Goal: Contribute content: Contribute content

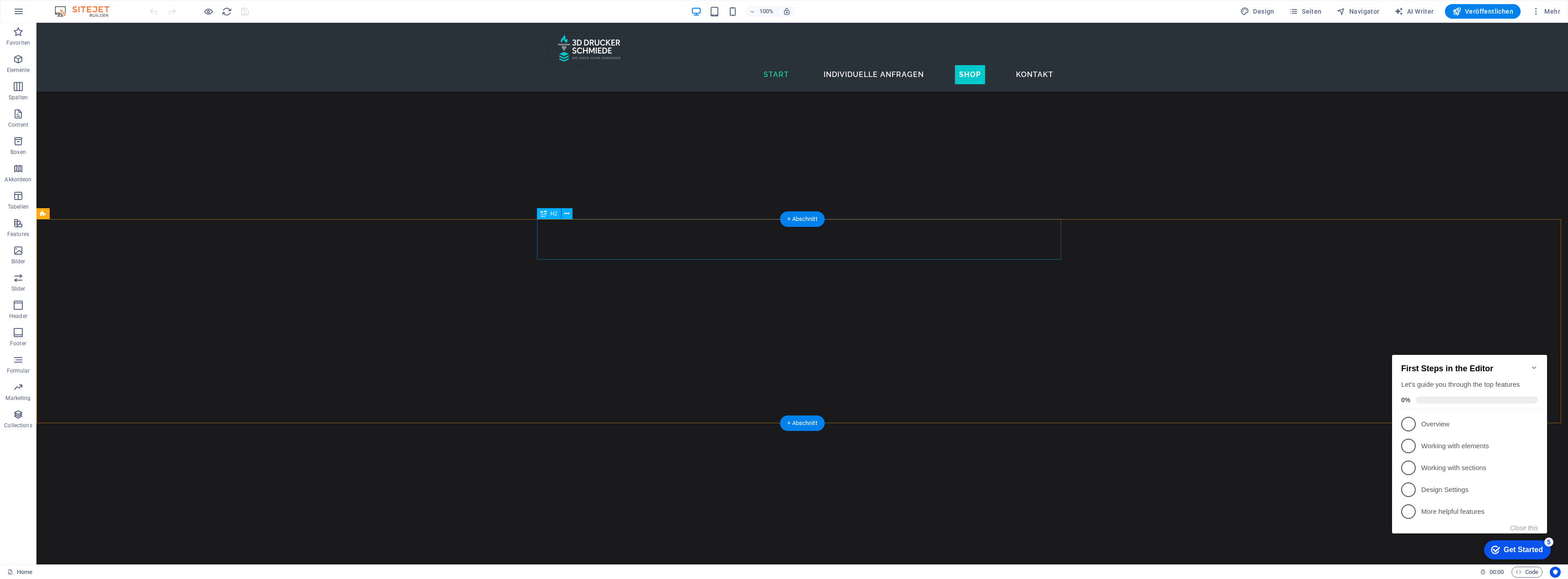
scroll to position [2624, 0]
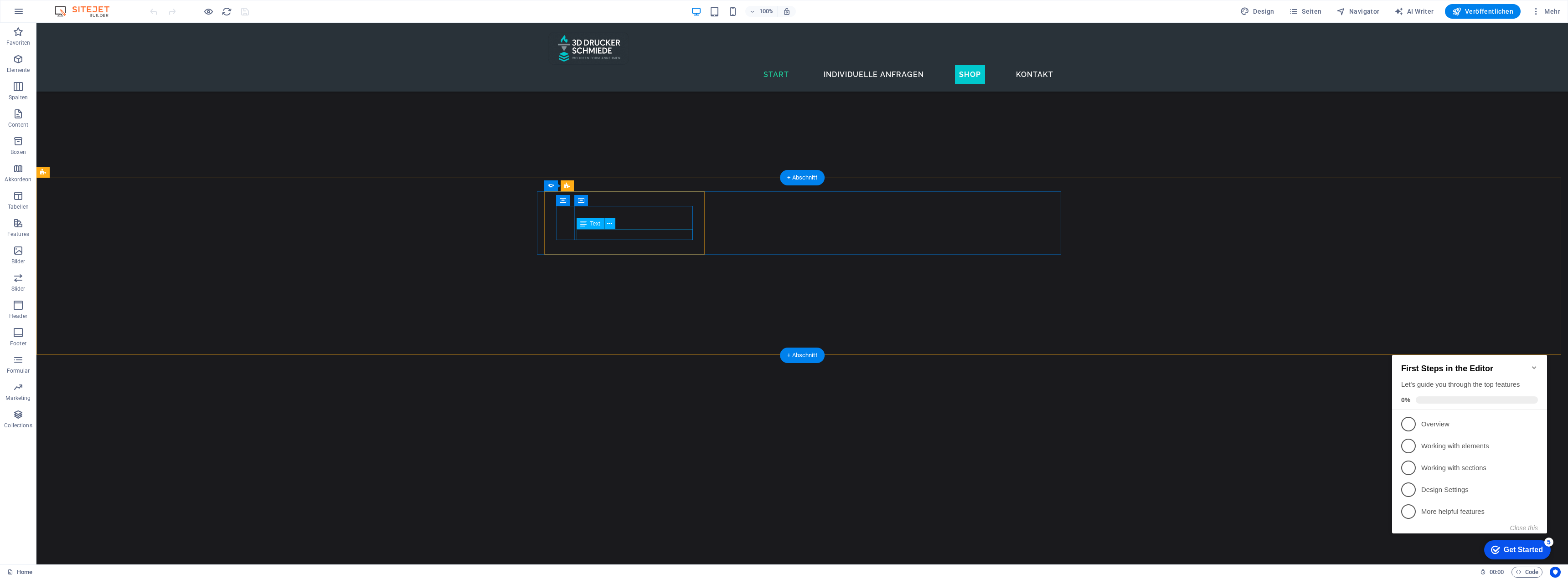
click at [628, 218] on div "Abstand" at bounding box center [604, 219] width 54 height 11
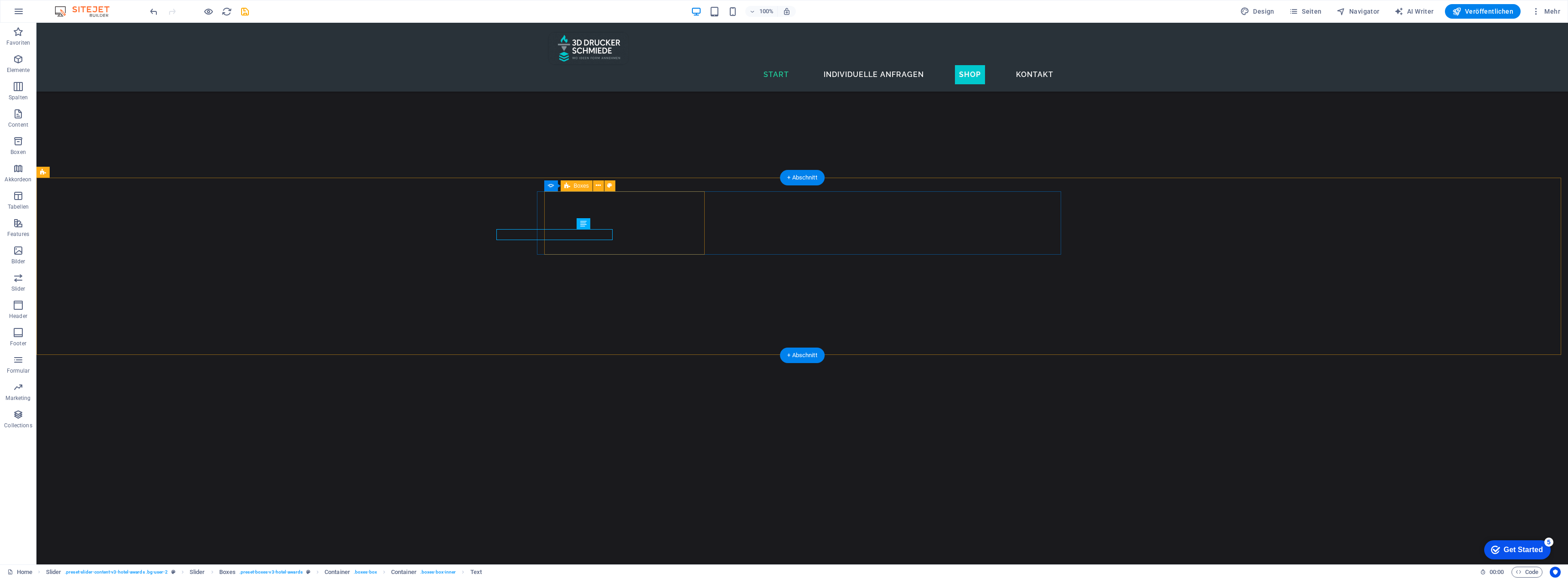
scroll to position [2624, 0]
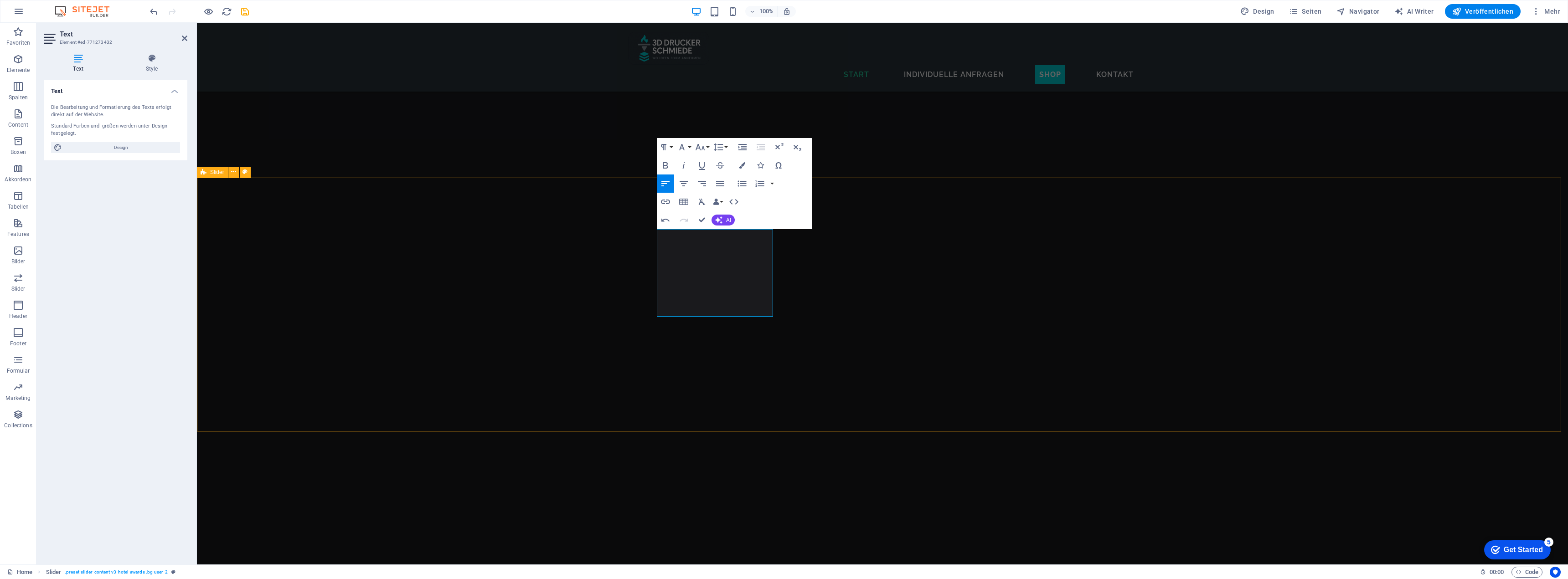
scroll to position [2624, 0]
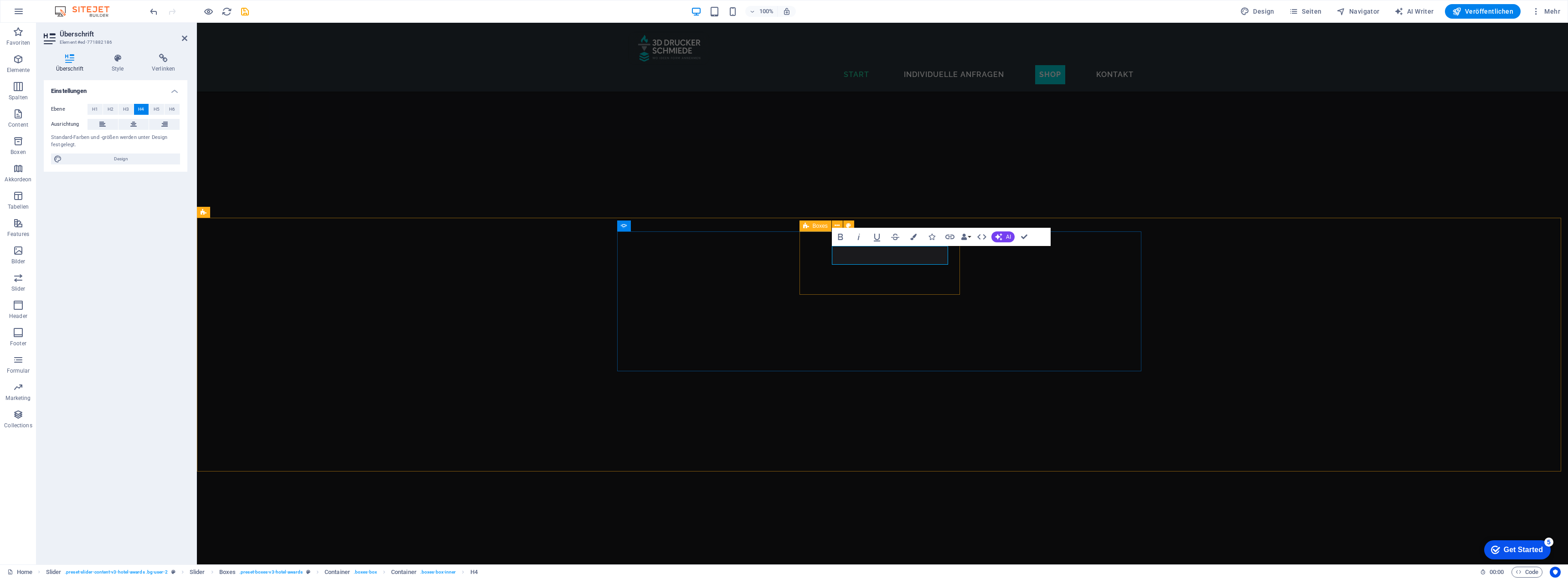
scroll to position [2585, 0]
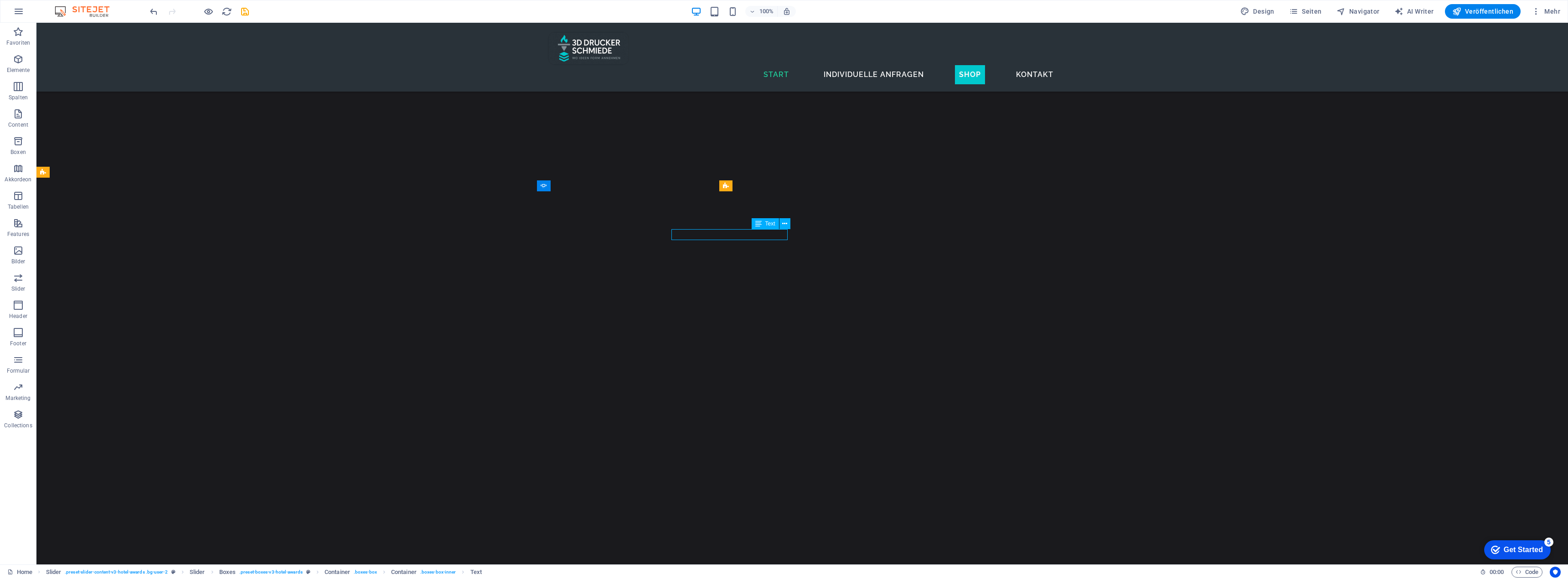
scroll to position [2624, 0]
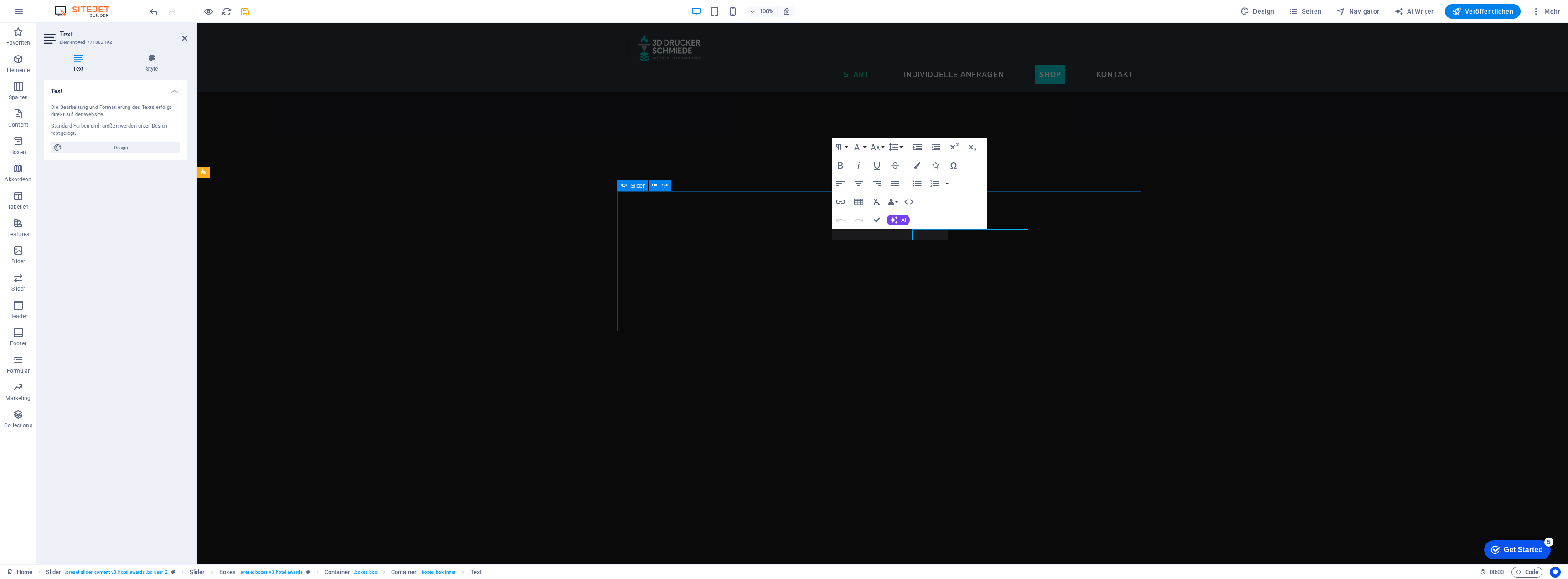
scroll to position [2585, 0]
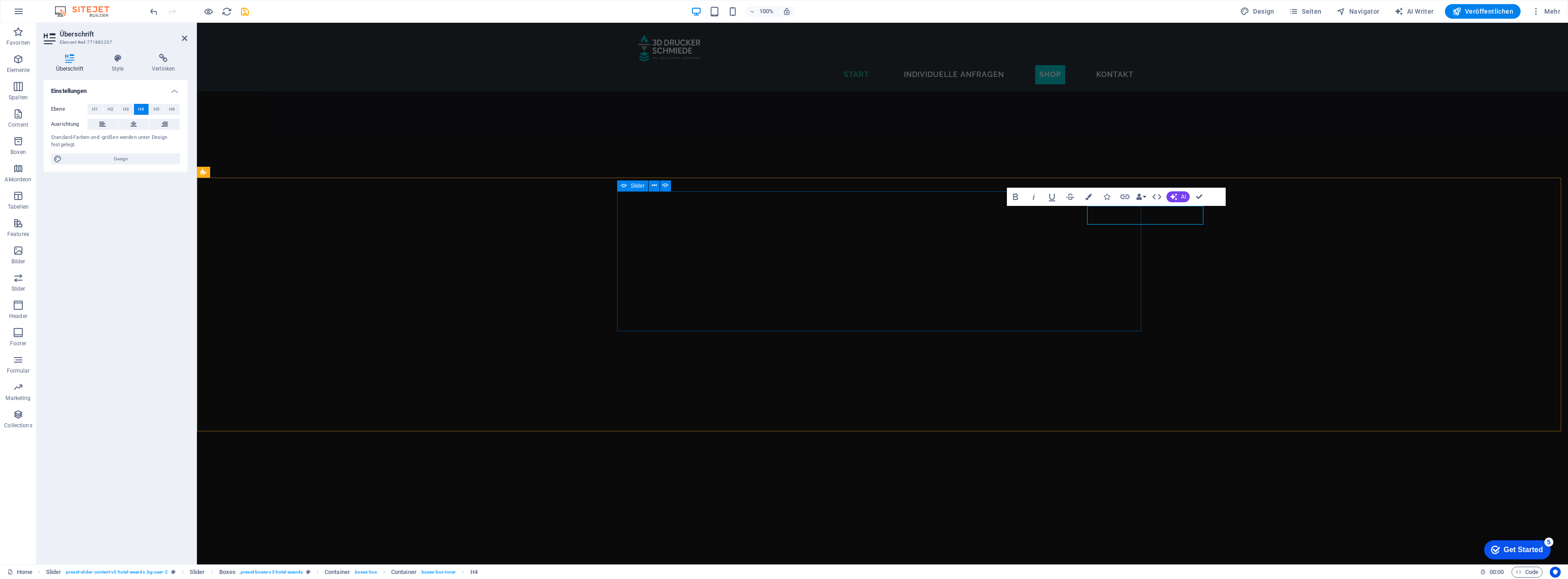
scroll to position [2585, 0]
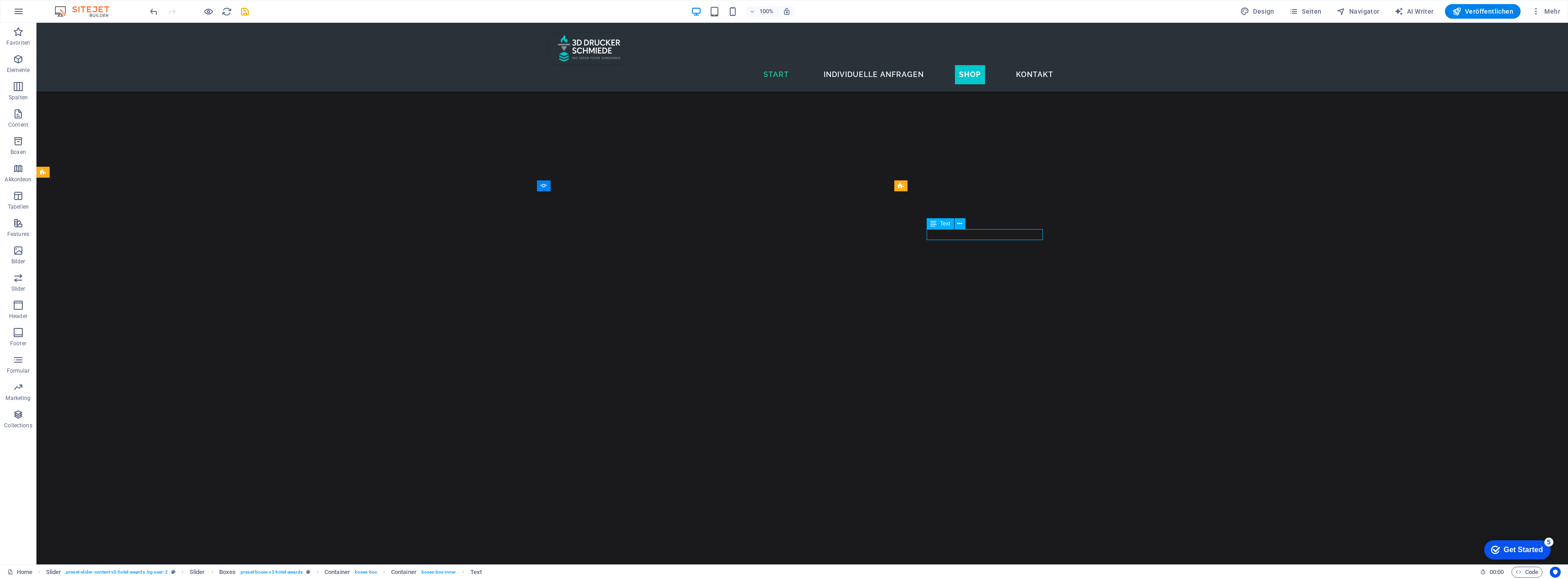
scroll to position [2624, 0]
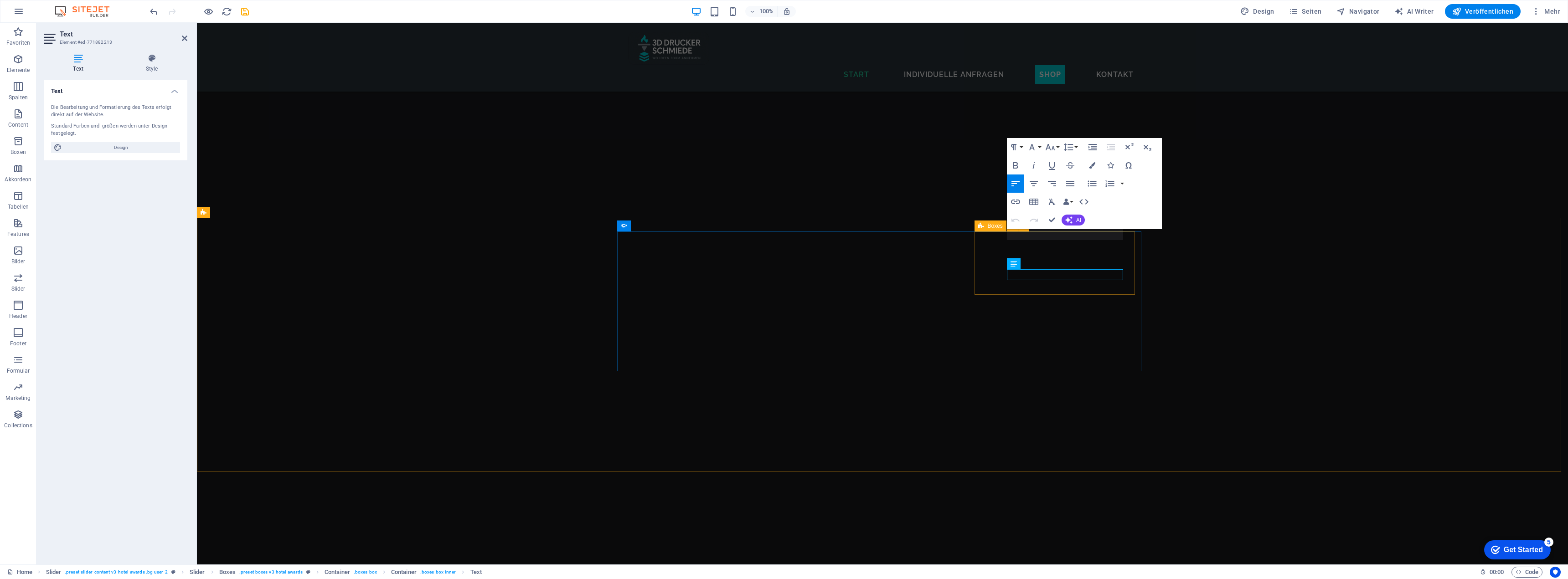
scroll to position [2585, 0]
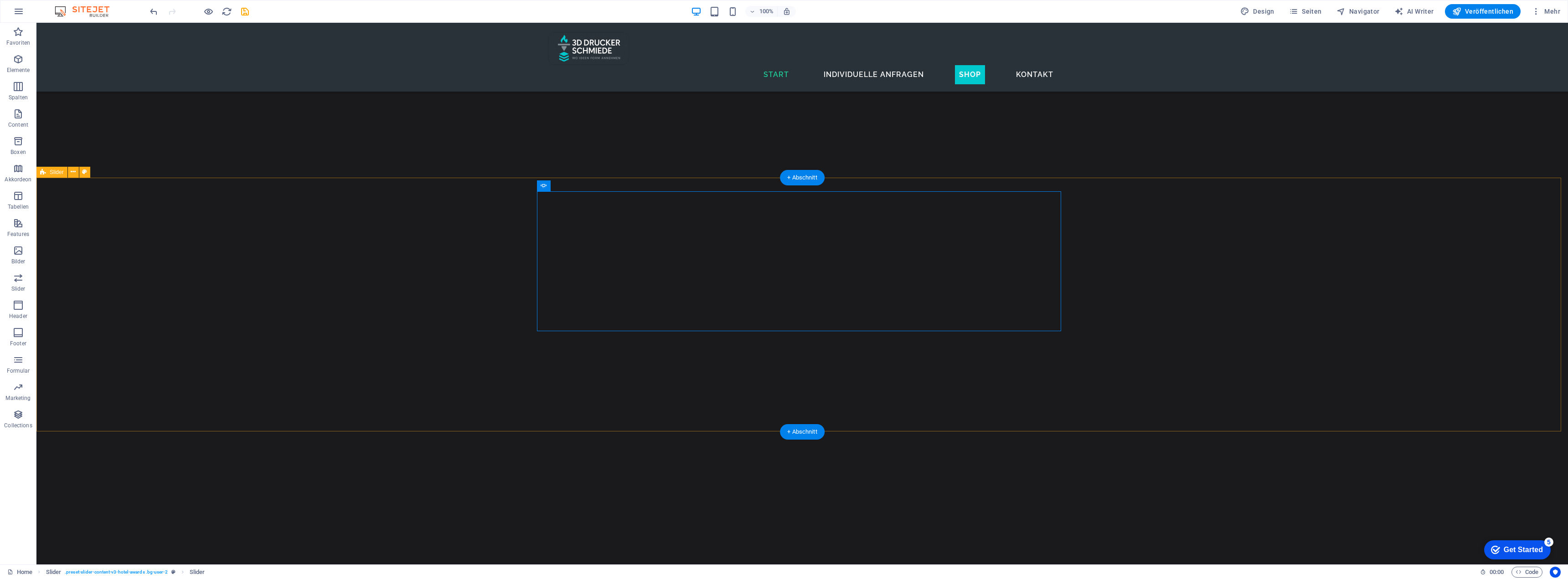
scroll to position [2624, 0]
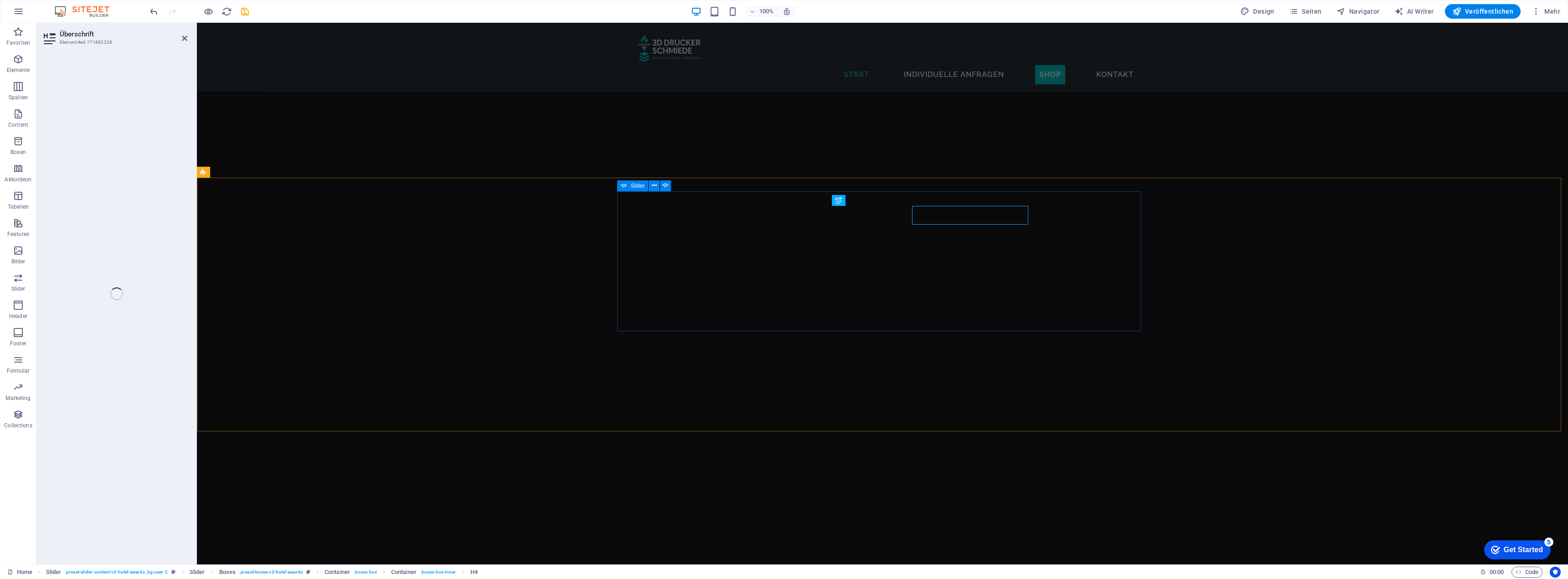
scroll to position [2585, 0]
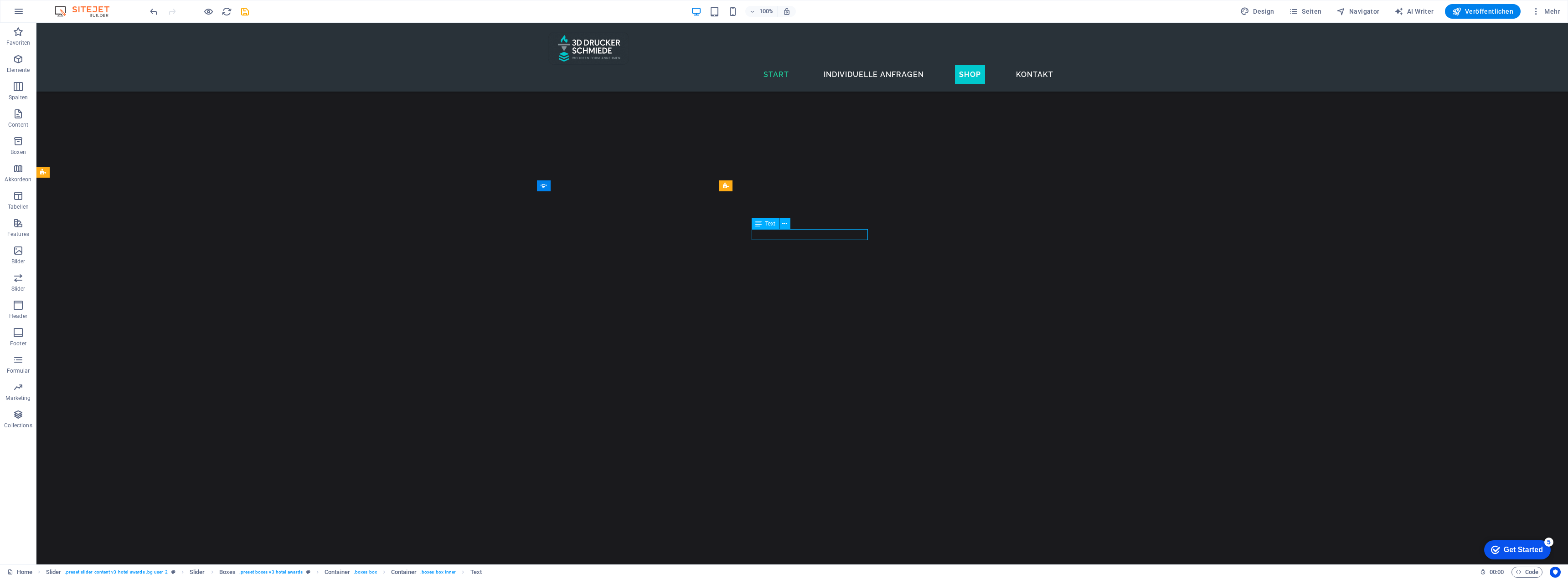
scroll to position [2624, 0]
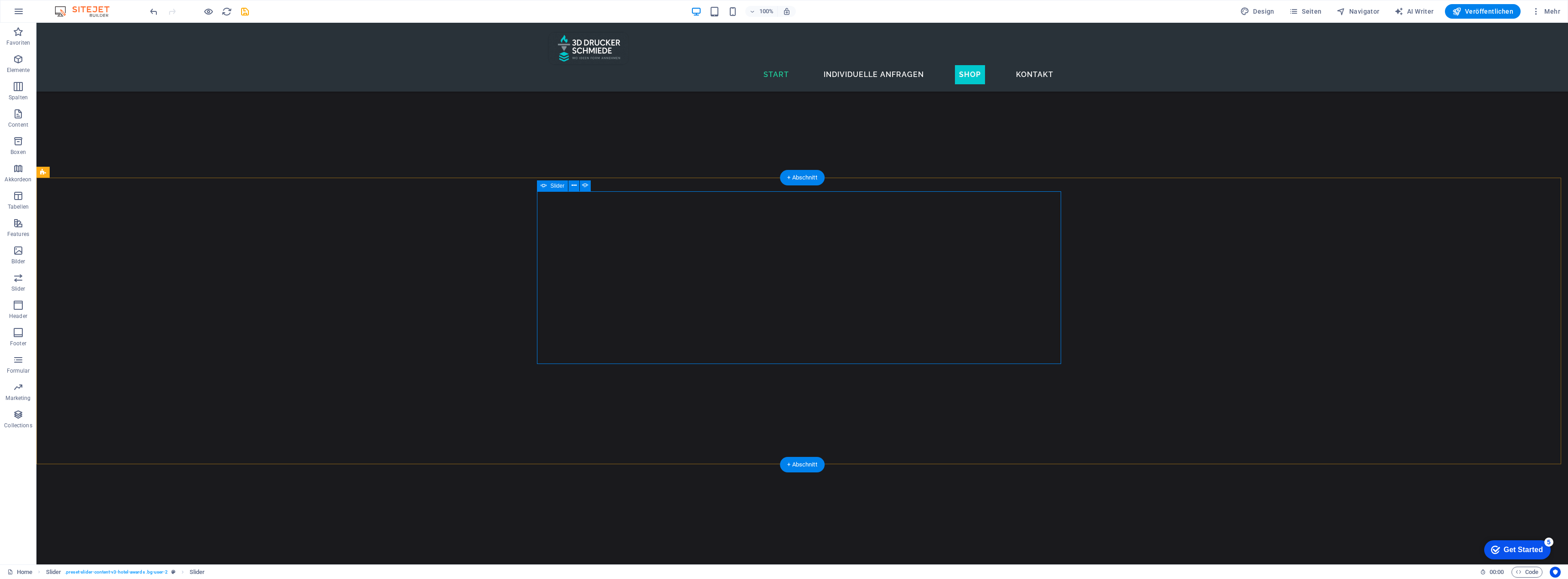
click at [18, 58] on icon "button" at bounding box center [18, 59] width 11 height 11
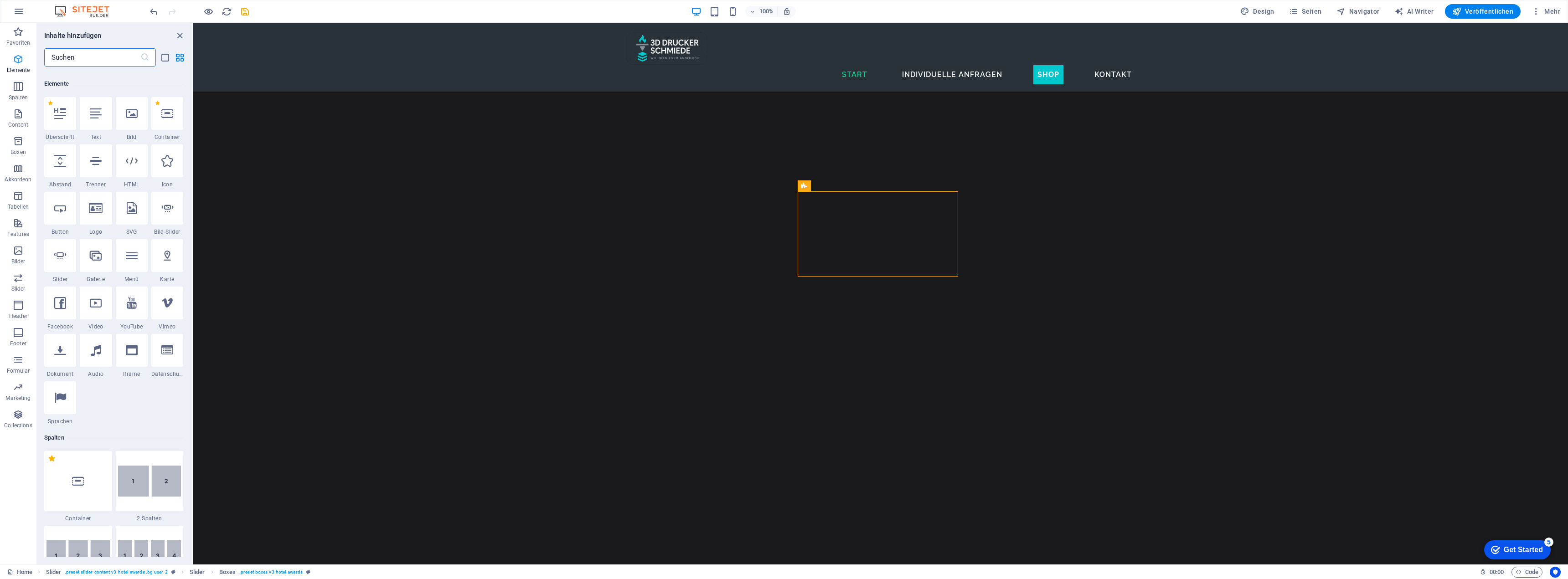
scroll to position [97, 0]
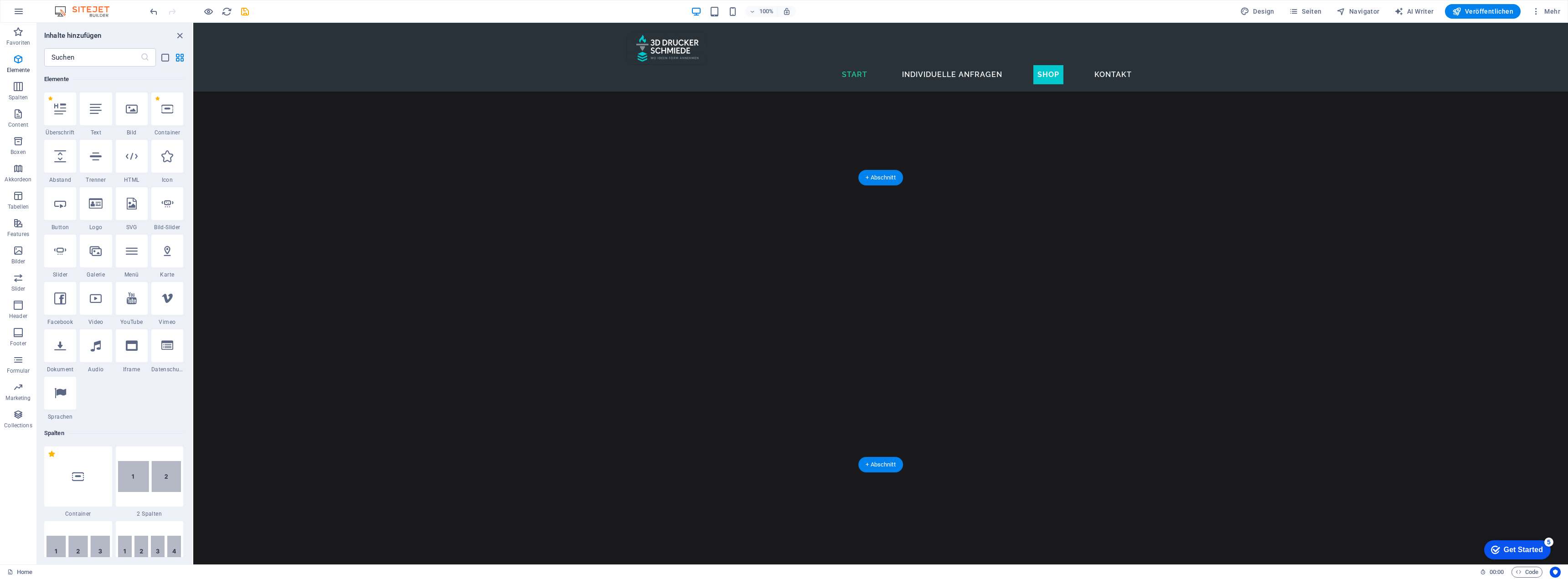
click at [179, 31] on icon "close panel" at bounding box center [180, 36] width 10 height 10
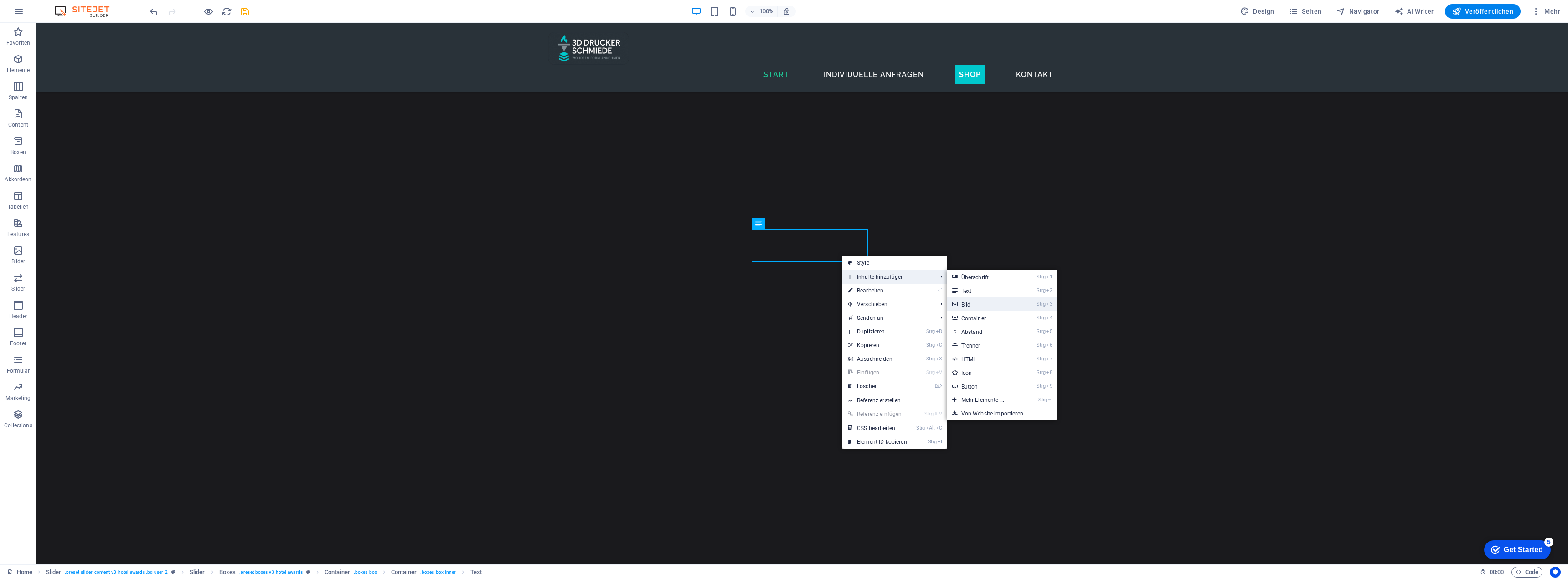
click at [972, 304] on link "Strg 3 Bild" at bounding box center [985, 304] width 76 height 14
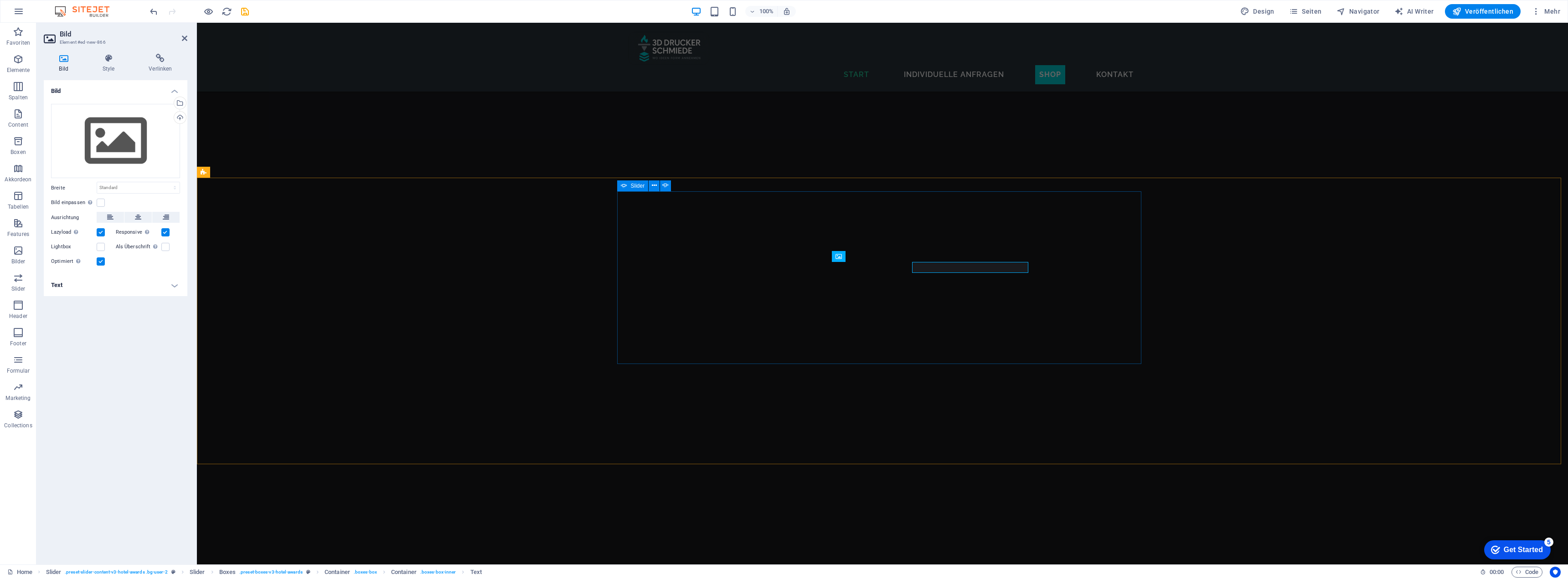
scroll to position [2585, 0]
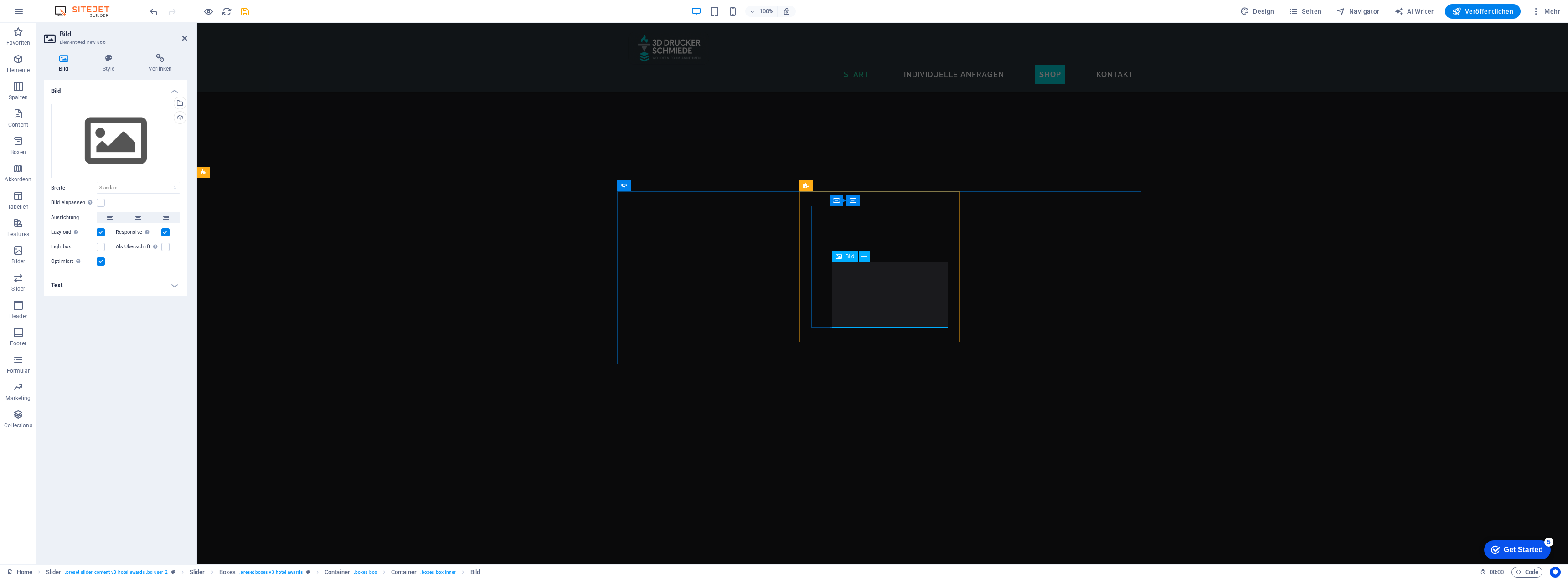
click at [124, 147] on div "Ziehe Dateien zum Hochladen hierher oder klicke hier, um aus Dateien oder koste…" at bounding box center [115, 141] width 129 height 75
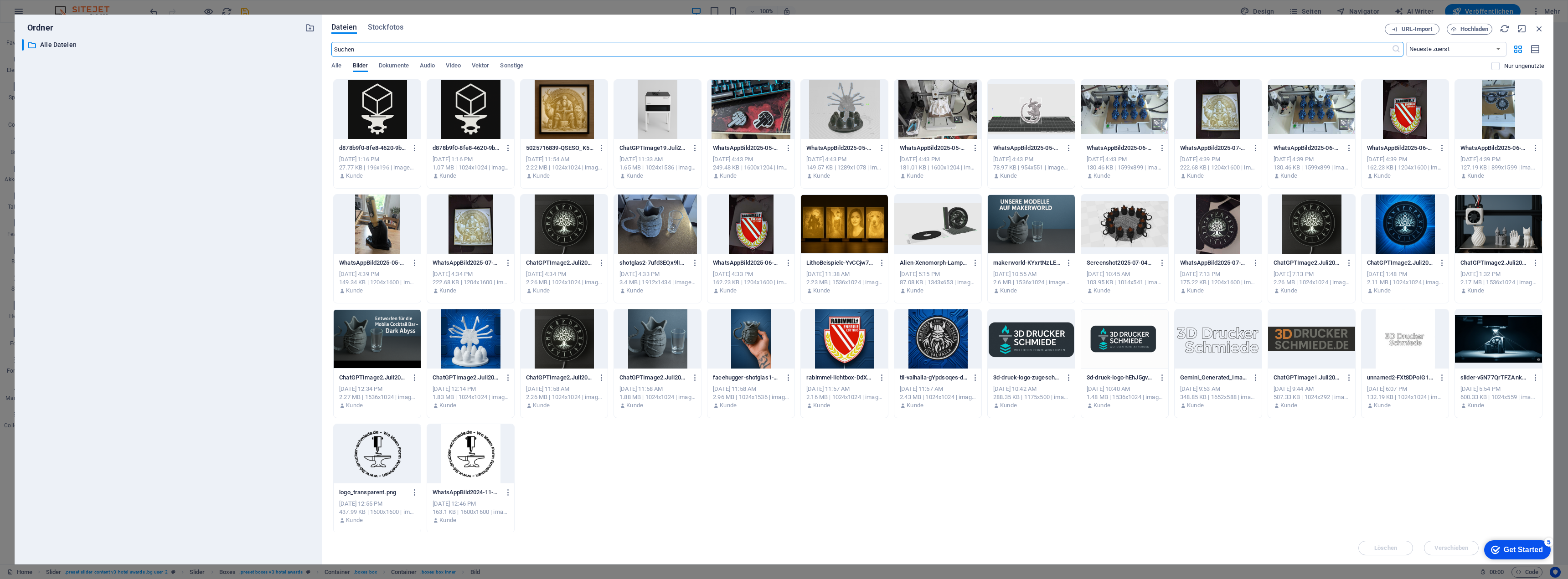
scroll to position [2529, 0]
click at [1477, 29] on span "Hochladen" at bounding box center [1475, 29] width 28 height 5
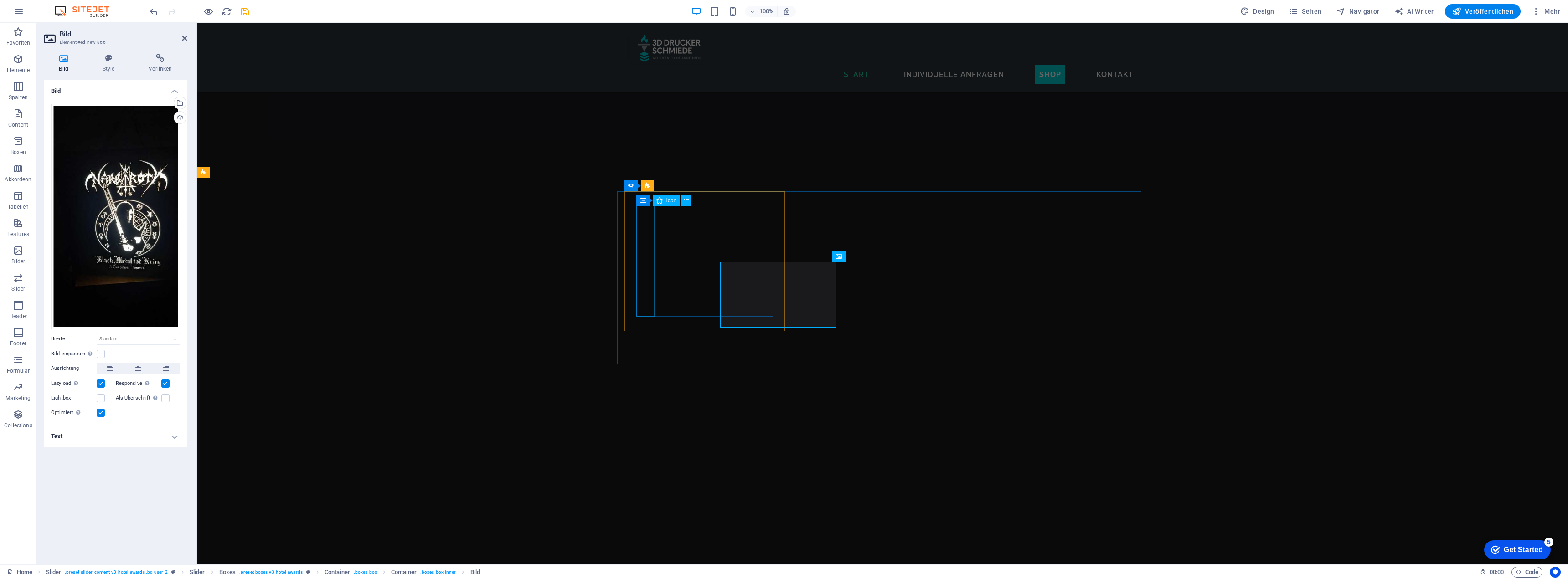
scroll to position [2585, 0]
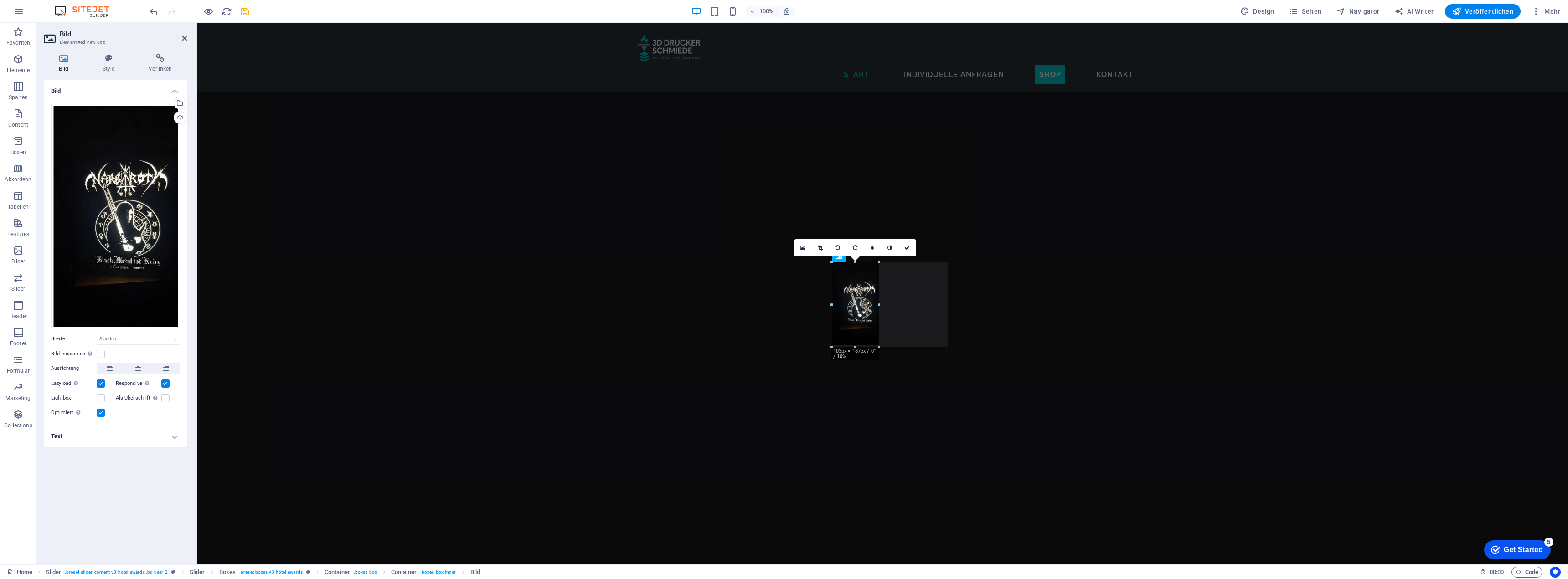
drag, startPoint x: 890, startPoint y: 468, endPoint x: 859, endPoint y: 347, distance: 124.9
type input "101"
select select "px"
click at [138, 368] on icon at bounding box center [138, 369] width 7 height 11
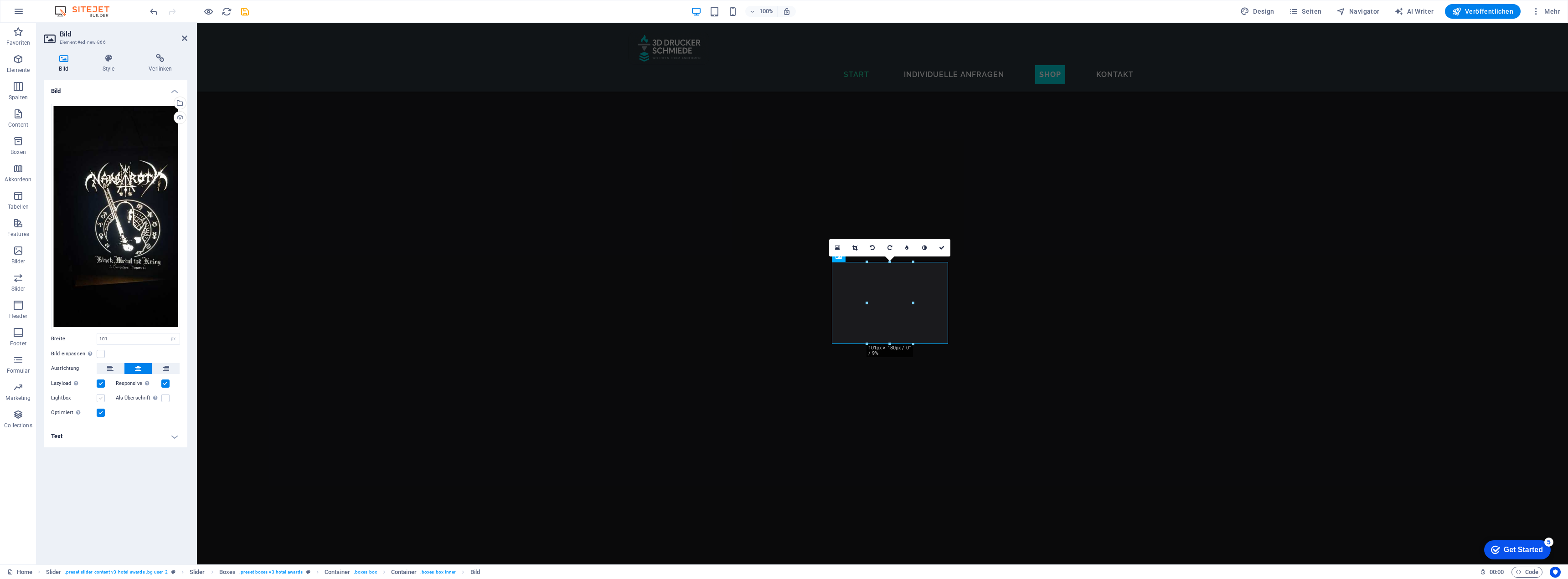
click at [101, 397] on label at bounding box center [100, 398] width 8 height 8
click at [0, 0] on input "Lightbox" at bounding box center [0, 0] width 0 height 0
click at [149, 440] on h4 "Text" at bounding box center [115, 437] width 143 height 22
click at [133, 455] on input "Alternativtext Der Alternativtext wird von Geräten verwendet, die keine Bilder …" at bounding box center [138, 455] width 83 height 11
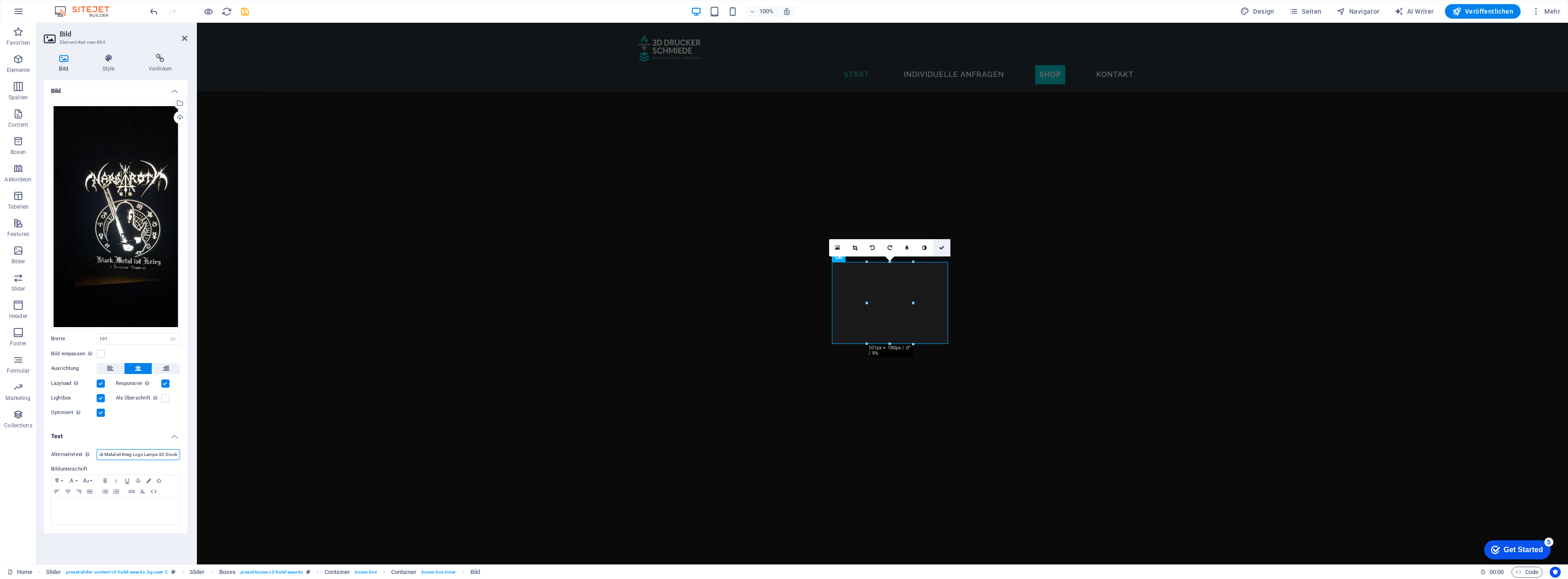
type input "Nagaroth - Black Metal ist Krieg Logo Lampe 3D Druck"
click at [942, 247] on icon at bounding box center [941, 247] width 5 height 5
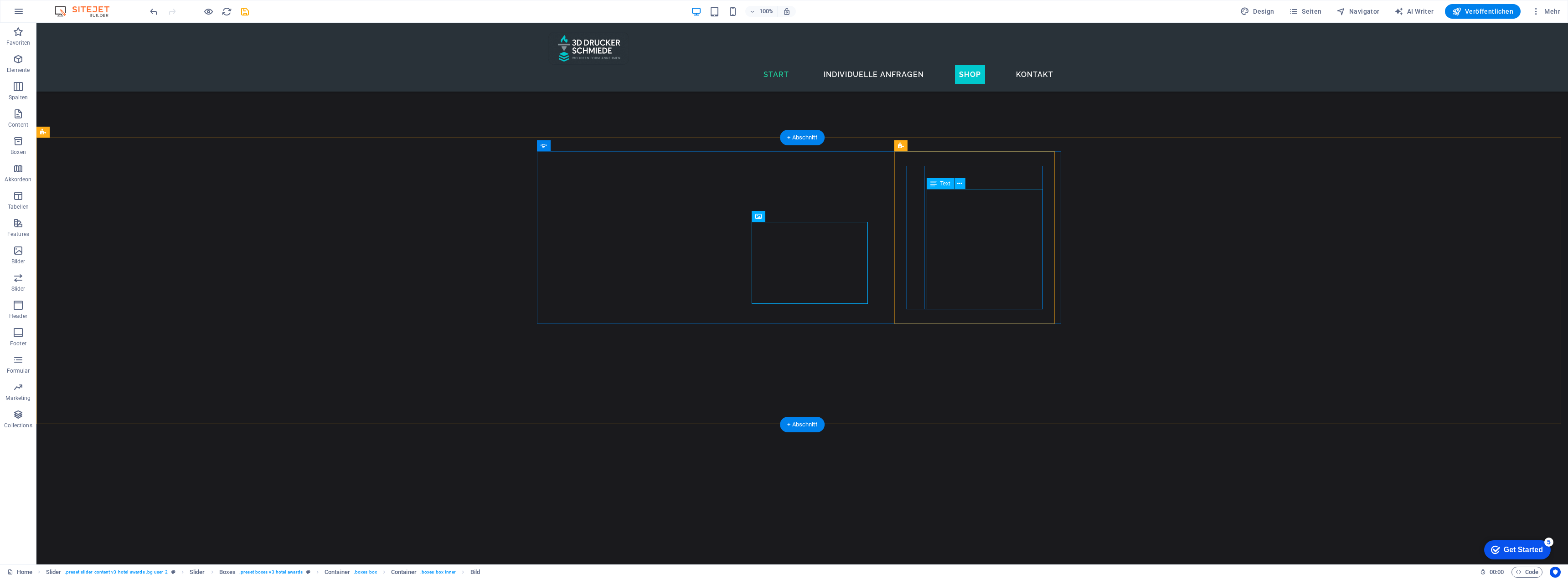
scroll to position [2624, 0]
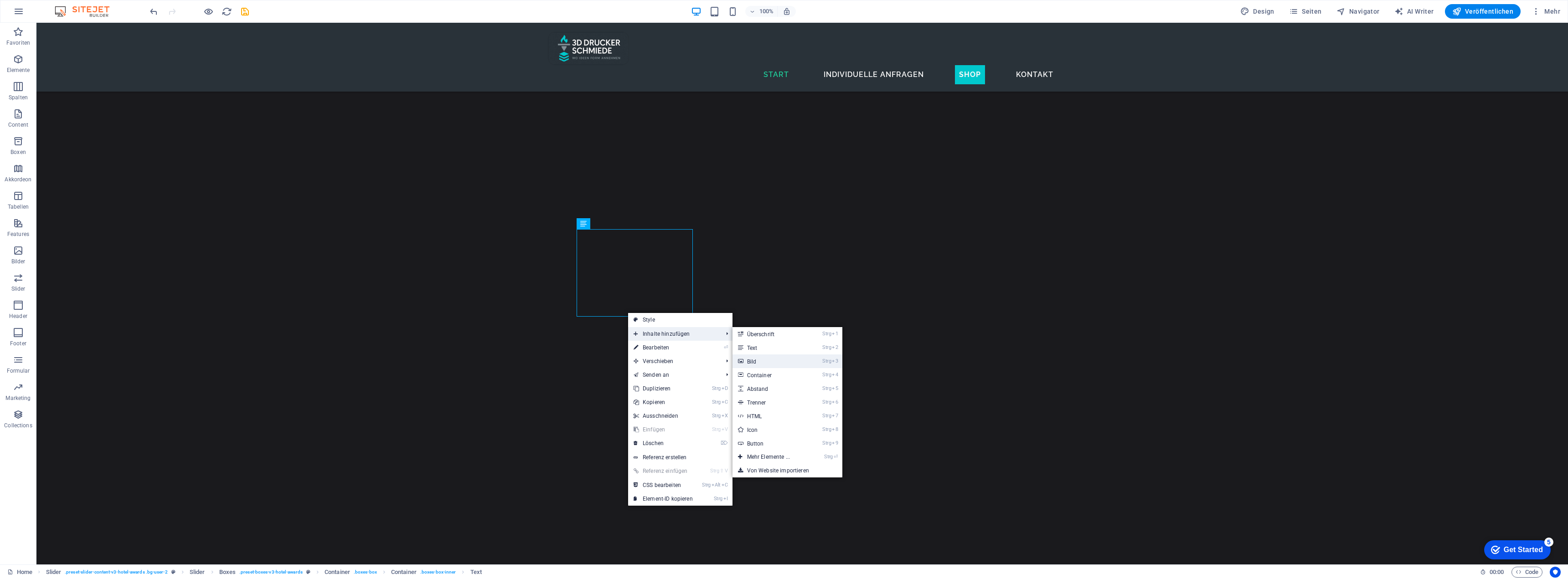
click at [758, 361] on link "Strg 3 Bild" at bounding box center [770, 361] width 76 height 14
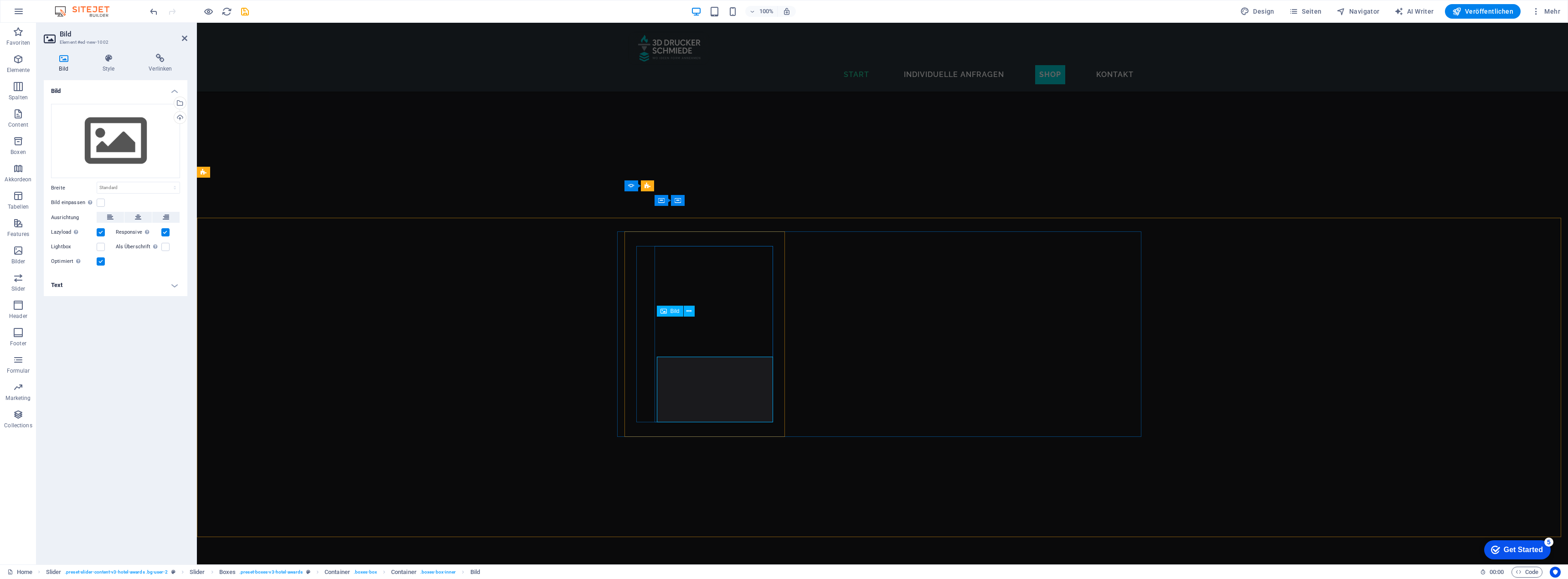
scroll to position [2585, 0]
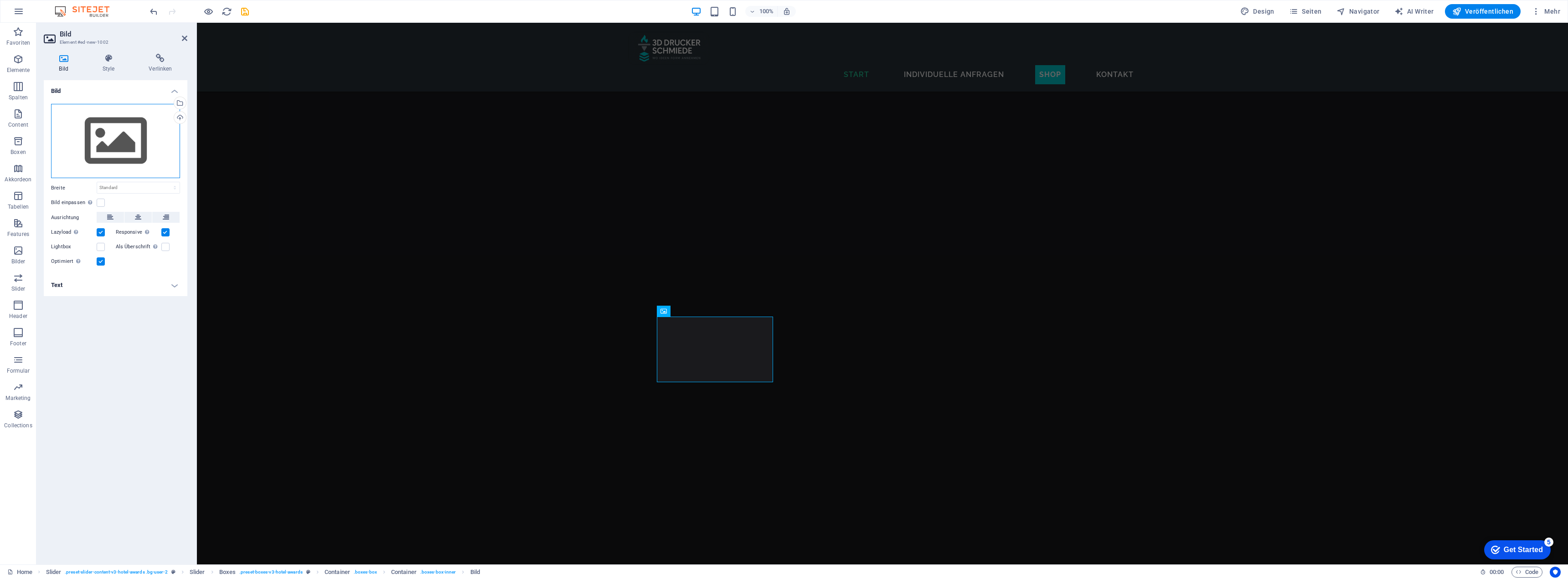
click at [100, 142] on div "Ziehe Dateien zum Hochladen hierher oder klicke hier, um aus Dateien oder koste…" at bounding box center [115, 141] width 129 height 75
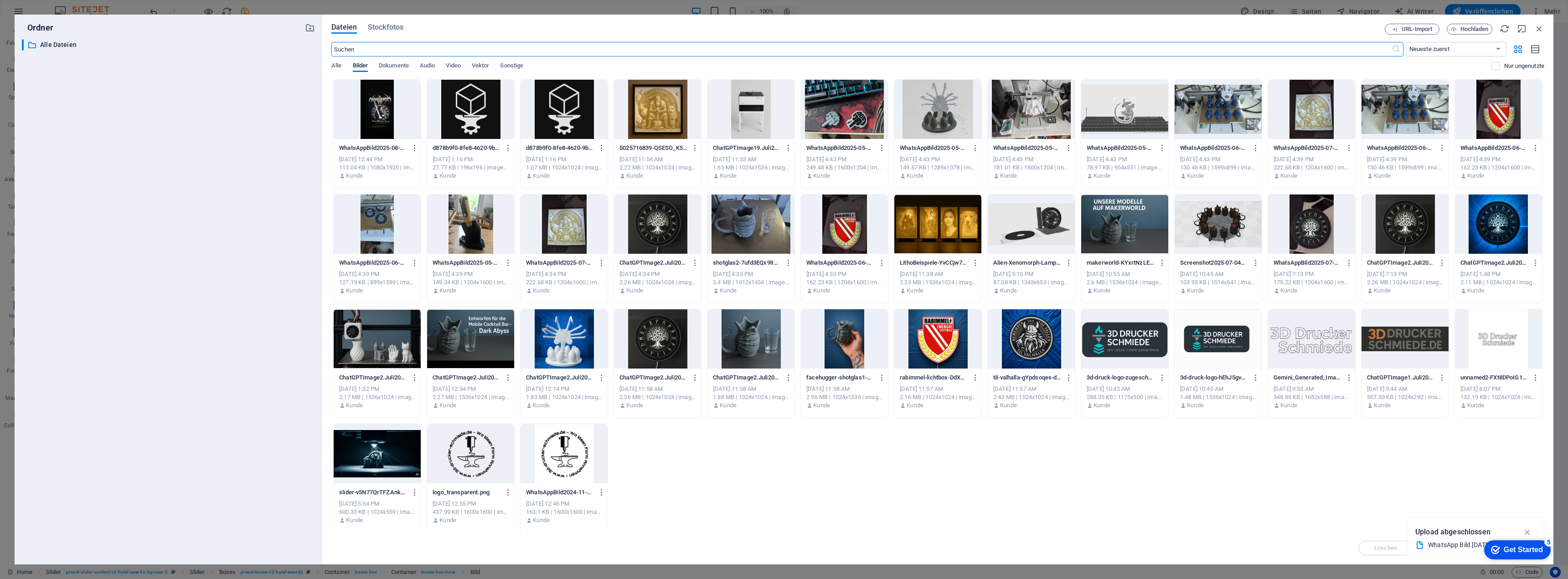
scroll to position [2529, 0]
click at [1466, 28] on span "Hochladen" at bounding box center [1475, 29] width 28 height 5
click at [1477, 27] on span "Hochladen" at bounding box center [1475, 29] width 28 height 5
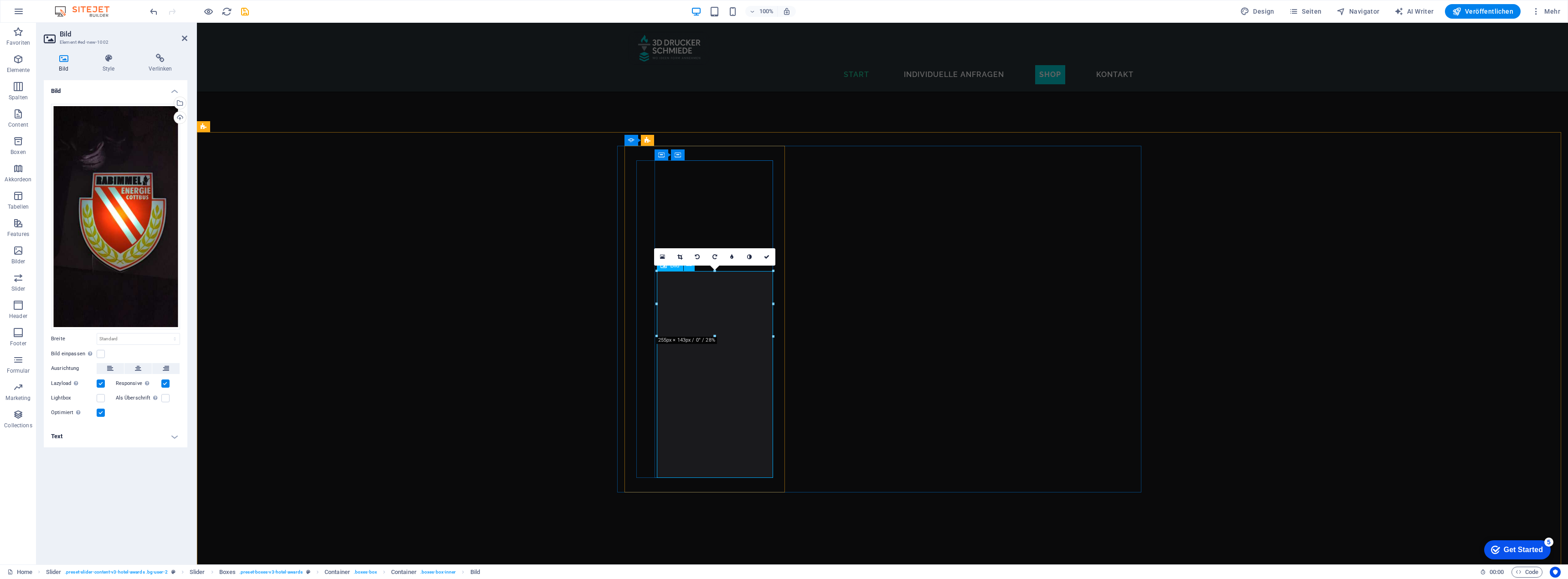
scroll to position [2676, 0]
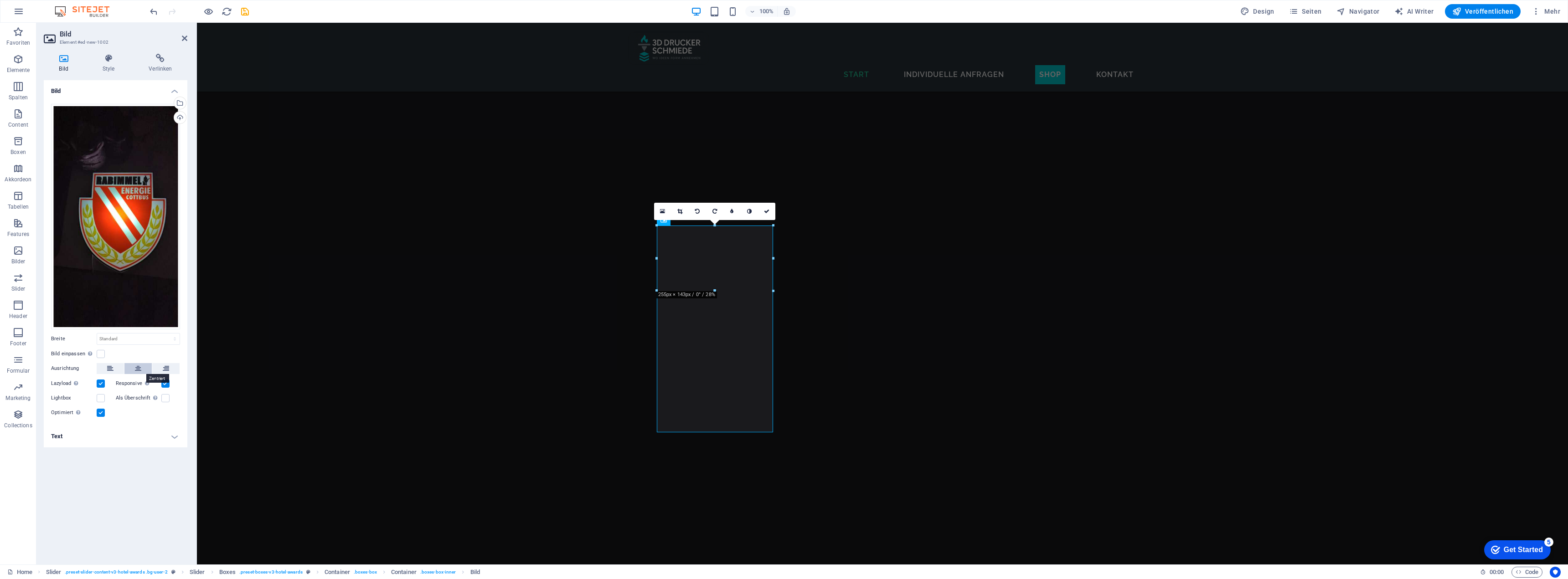
click at [140, 370] on icon at bounding box center [138, 369] width 7 height 11
click at [102, 397] on label at bounding box center [100, 398] width 8 height 8
click at [0, 0] on input "Lightbox" at bounding box center [0, 0] width 0 height 0
click at [141, 439] on h4 "Text" at bounding box center [115, 437] width 143 height 22
click at [127, 455] on input "Alternativtext Der Alternativtext wird von Geräten verwendet, die keine Bilder …" at bounding box center [138, 455] width 83 height 11
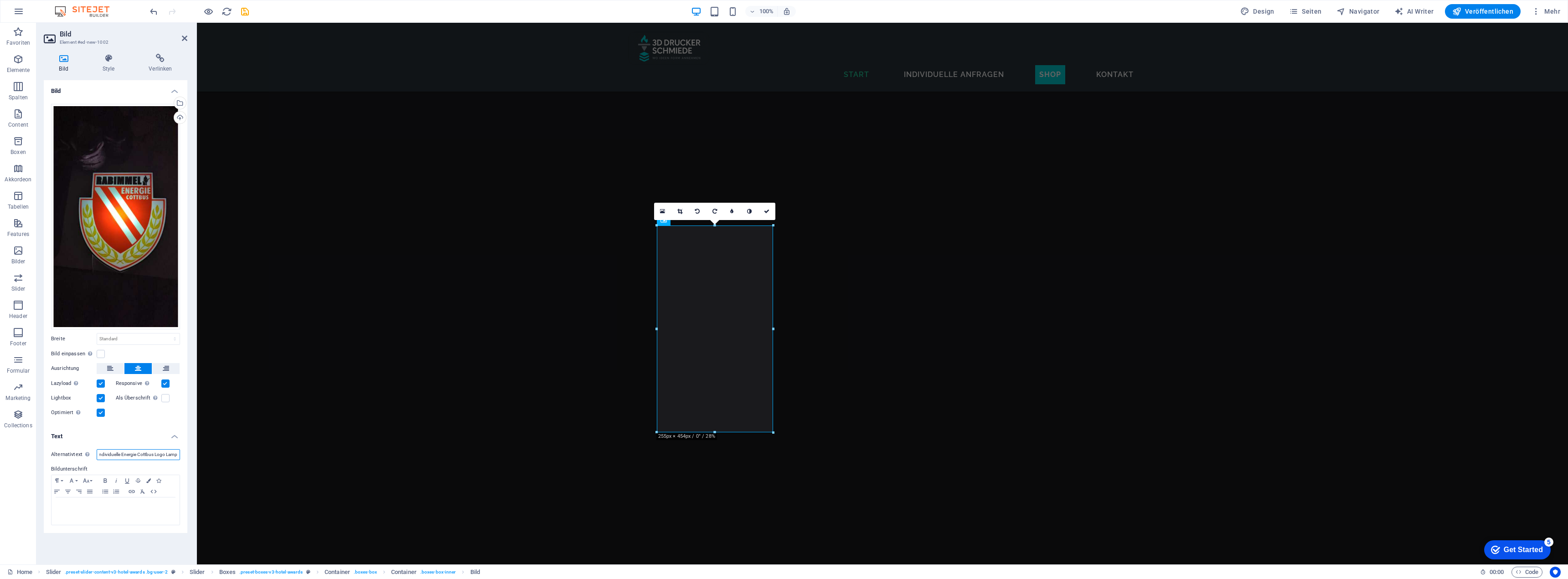
type input "Individuelle Energie Cottbus Logo Lampe"
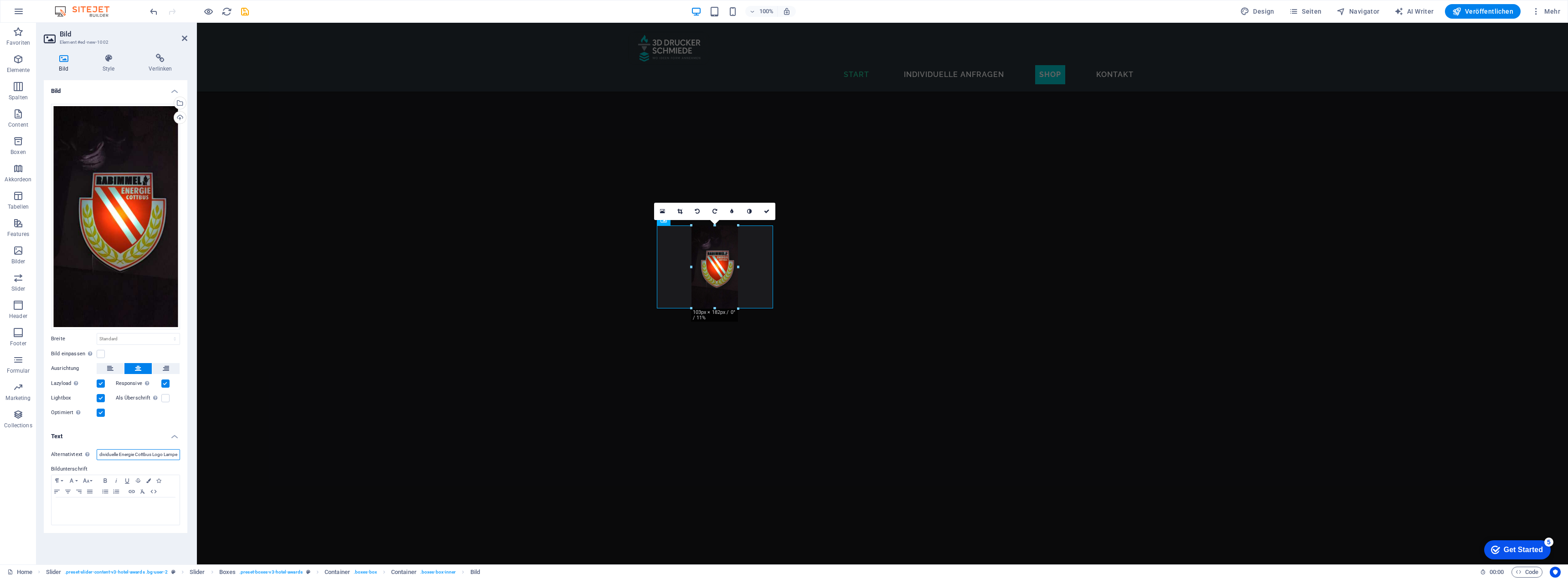
drag, startPoint x: 715, startPoint y: 433, endPoint x: 709, endPoint y: 307, distance: 126.1
type input "104"
select select "px"
type input "Individuelle Energie Cottbus Logo Lampe"
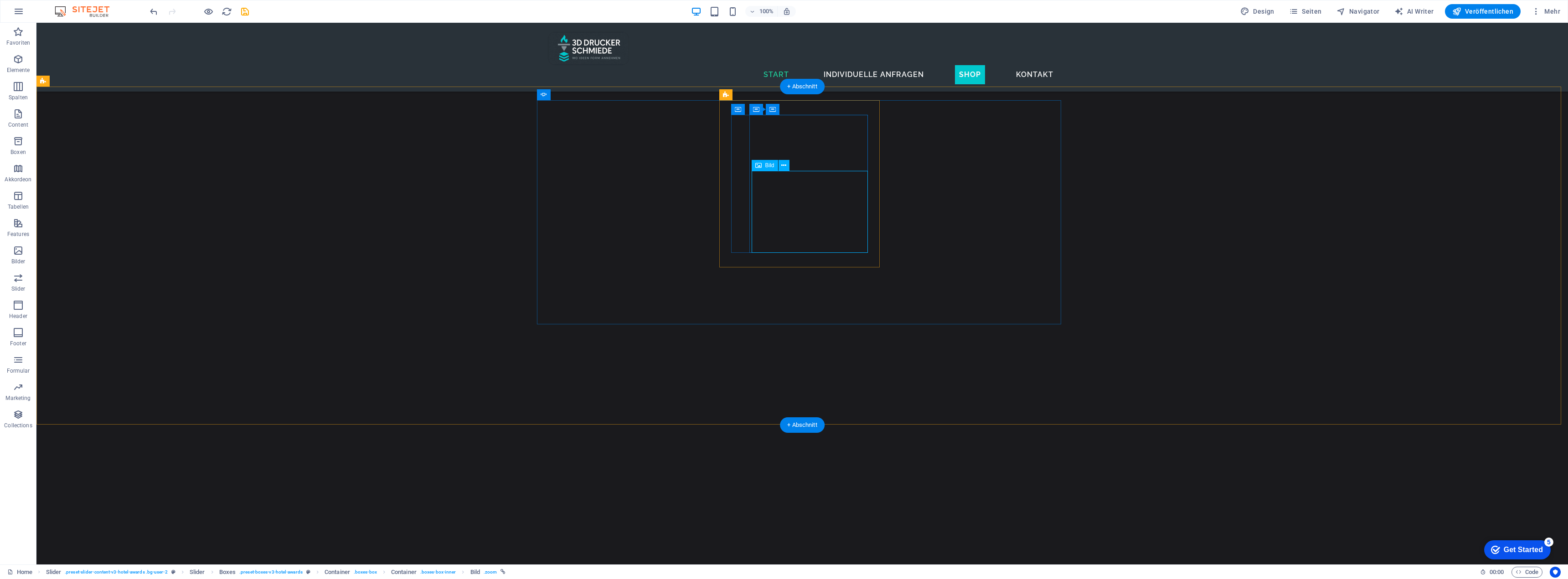
select select "px"
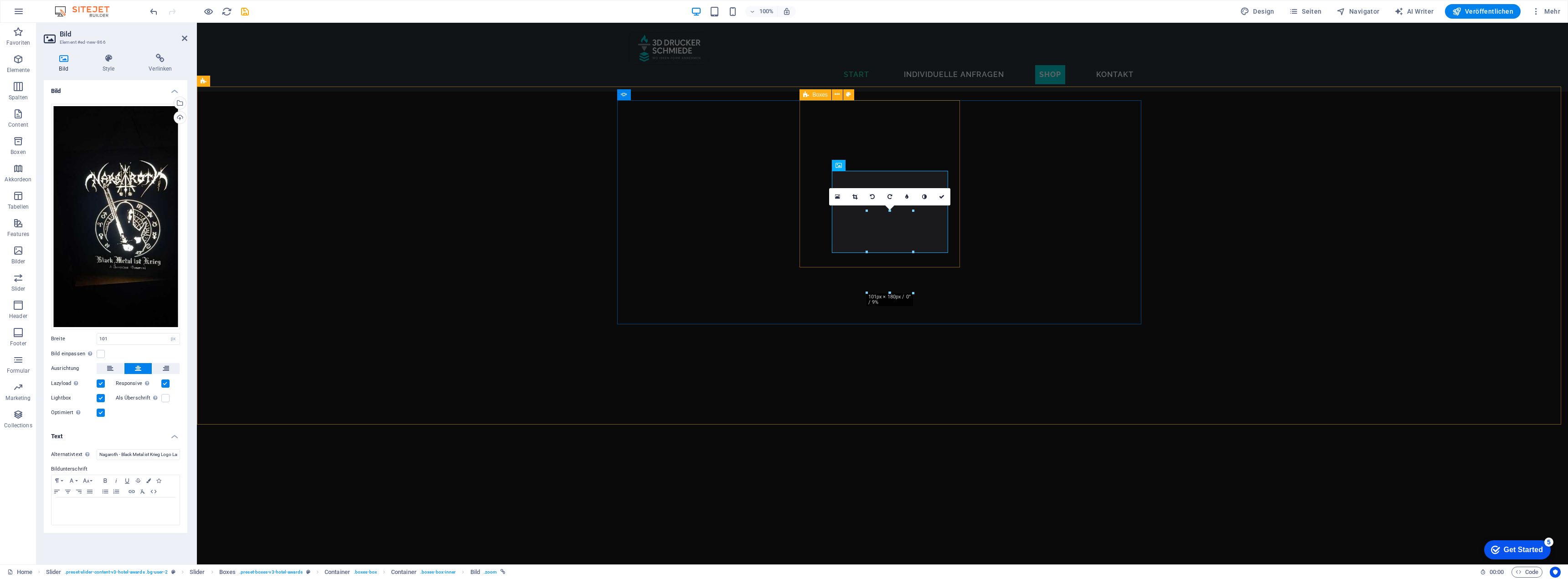
scroll to position [2676, 0]
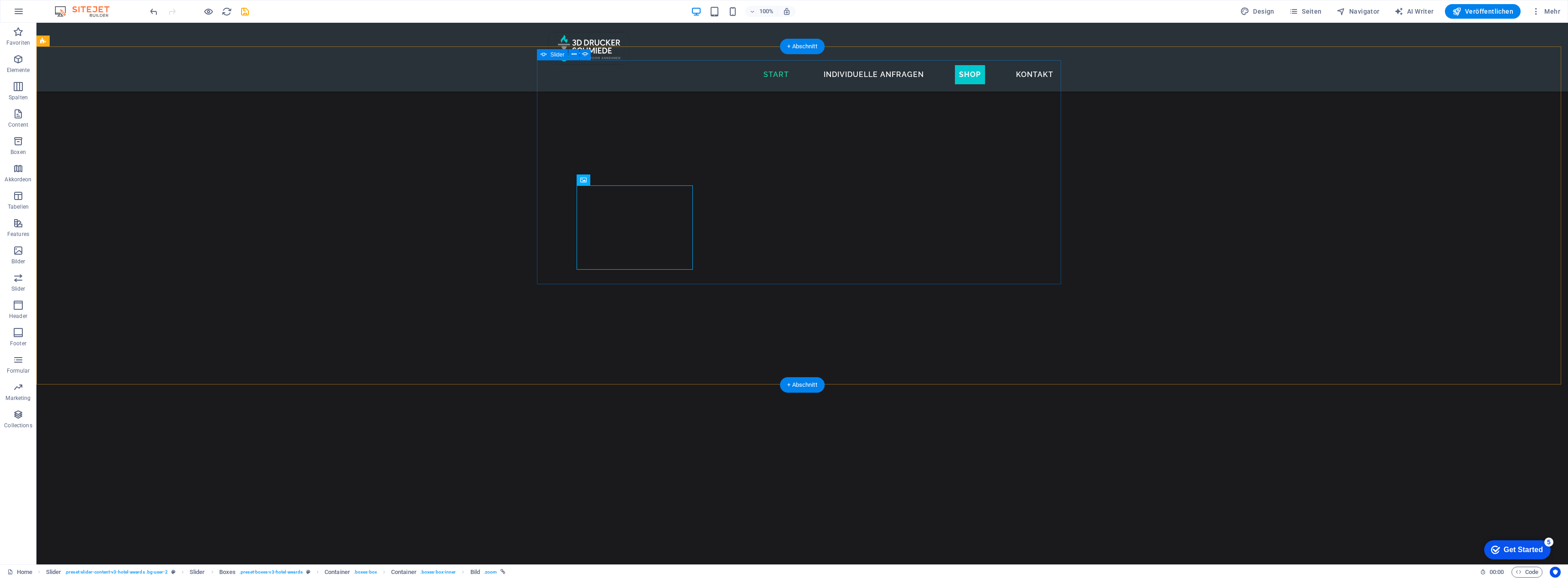
scroll to position [2715, 0]
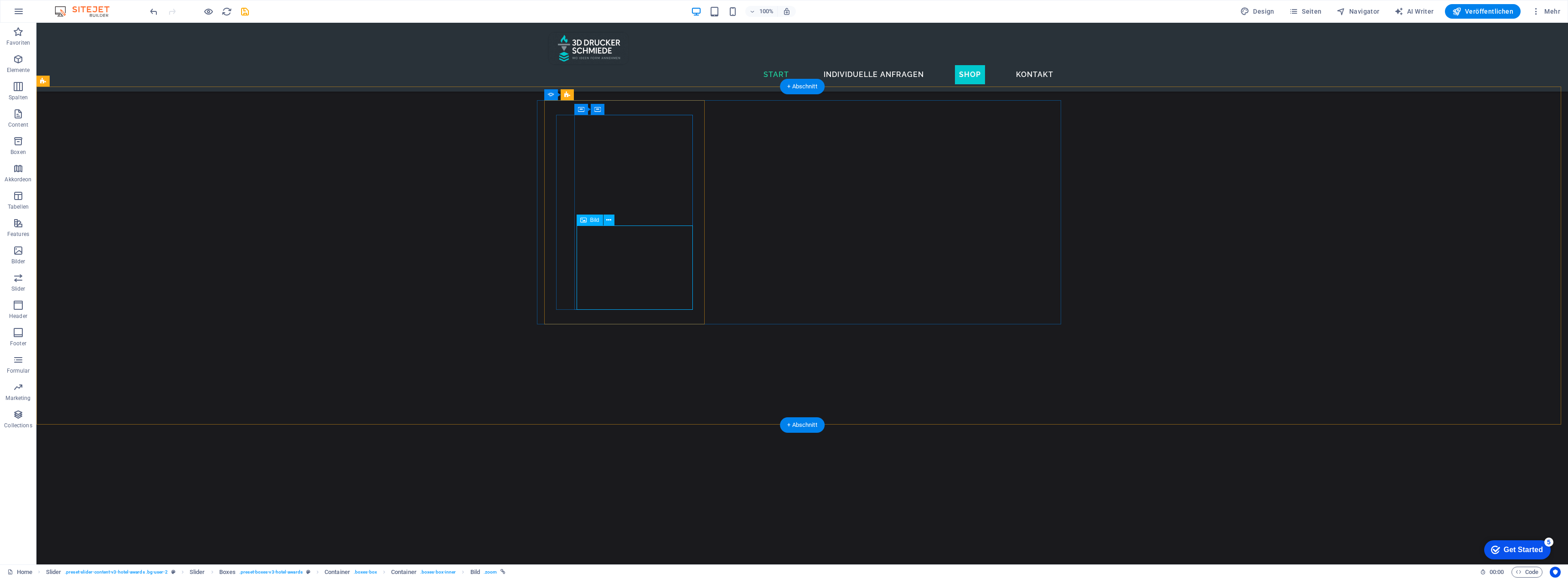
select select "px"
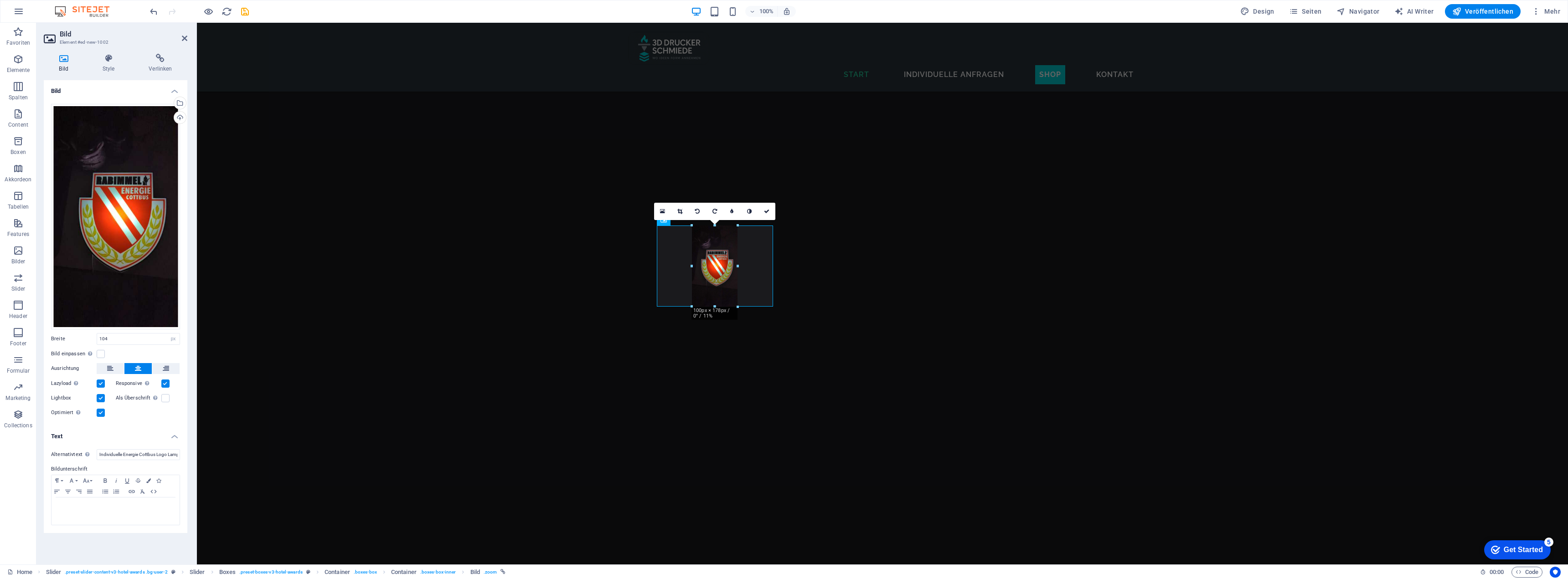
type input "100"
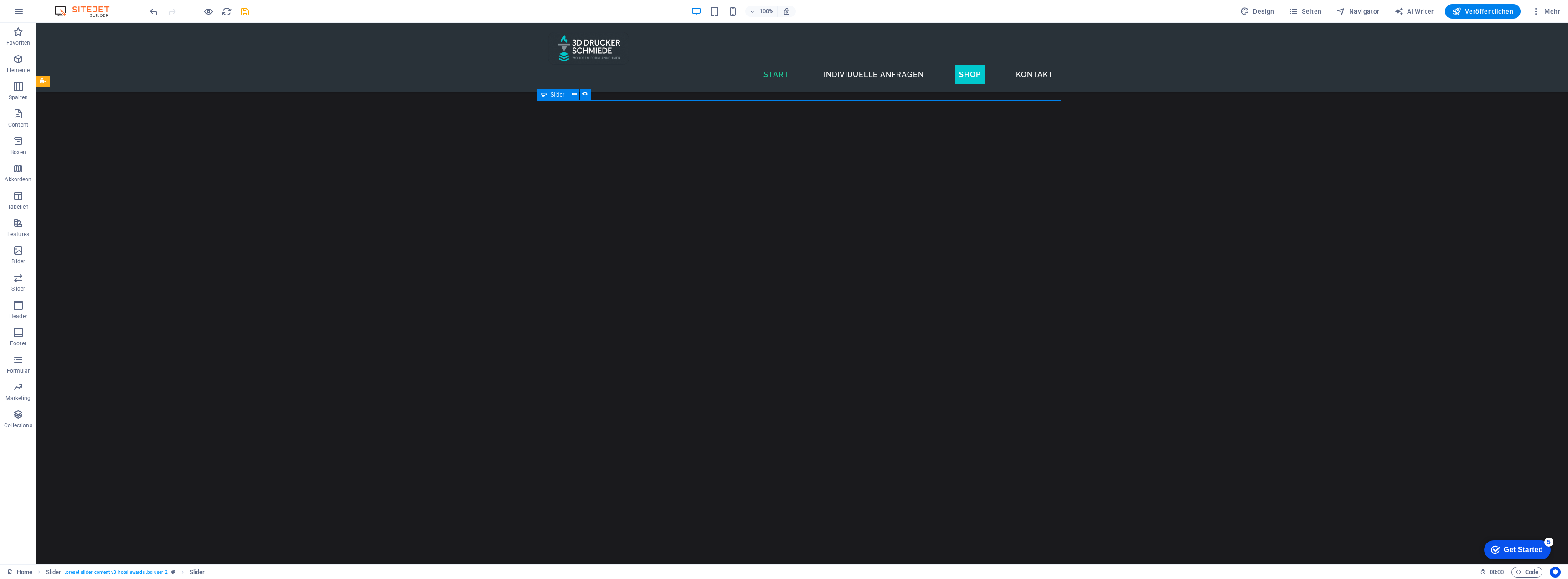
scroll to position [2715, 0]
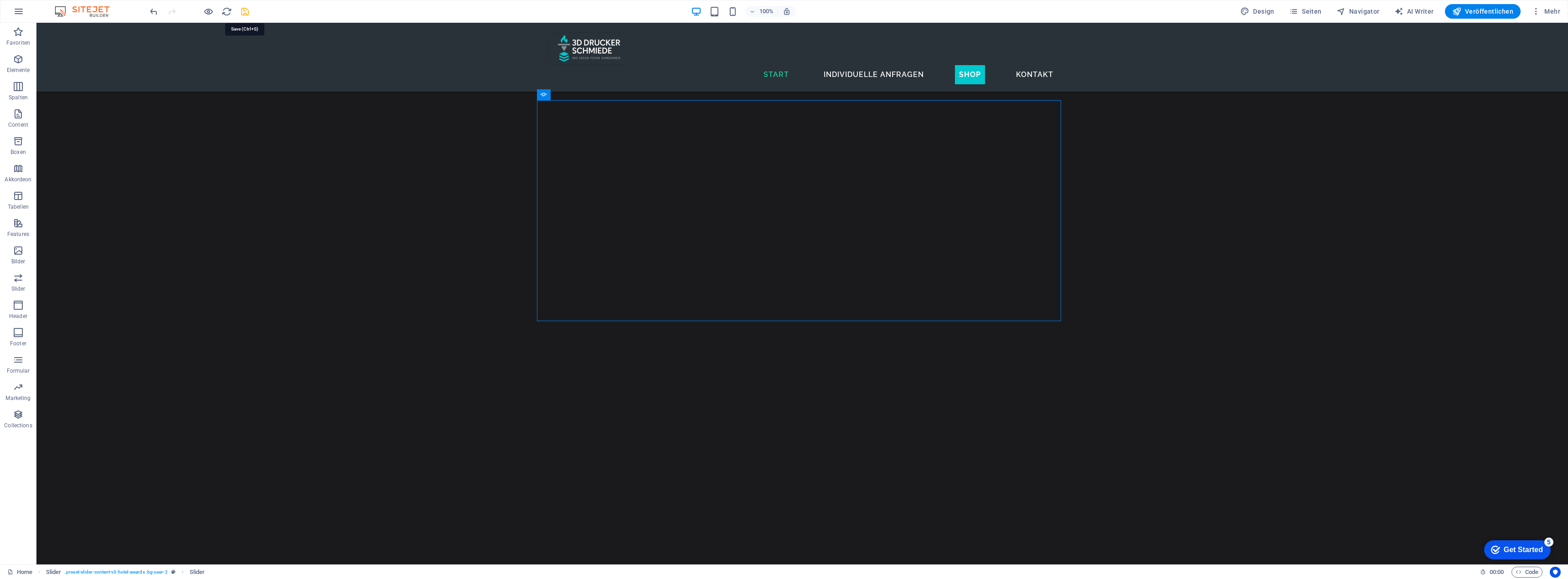
click at [245, 15] on icon "save" at bounding box center [245, 12] width 10 height 10
click at [1477, 13] on span "Veröffentlichen" at bounding box center [1483, 11] width 61 height 9
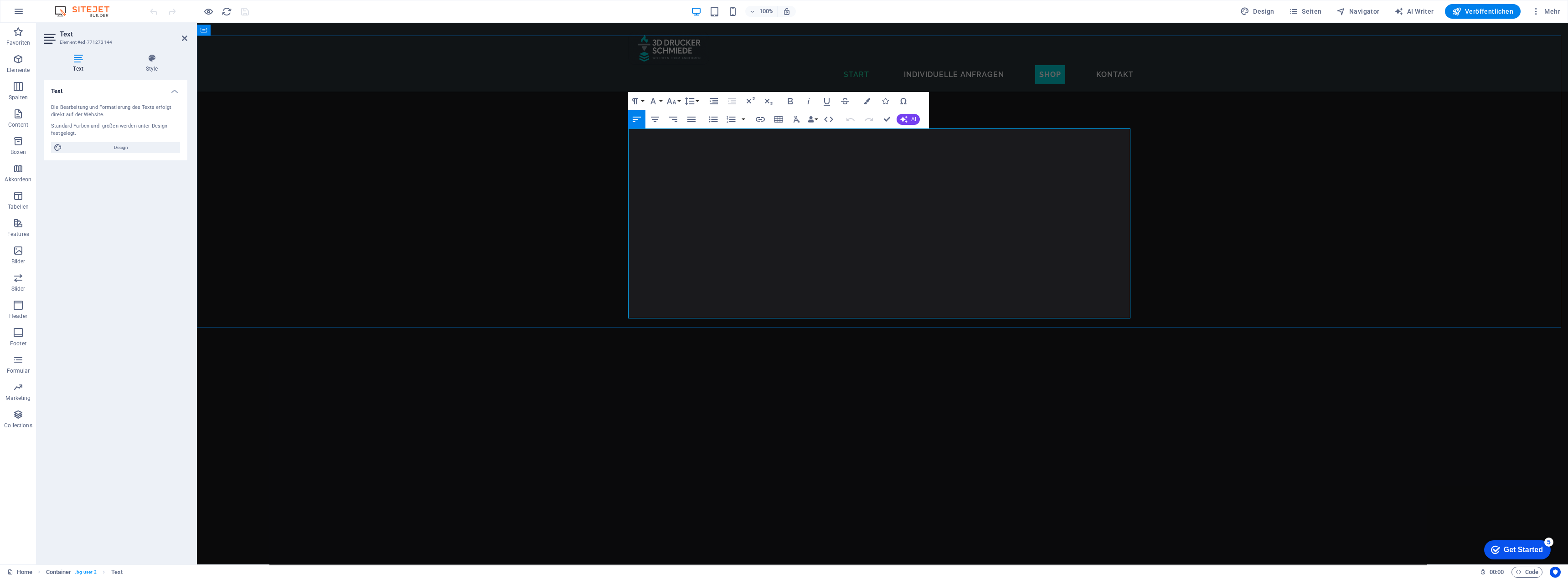
scroll to position [1646, 0]
drag, startPoint x: 989, startPoint y: 312, endPoint x: 964, endPoint y: 291, distance: 32.6
drag, startPoint x: 983, startPoint y: 305, endPoint x: 967, endPoint y: 299, distance: 17.1
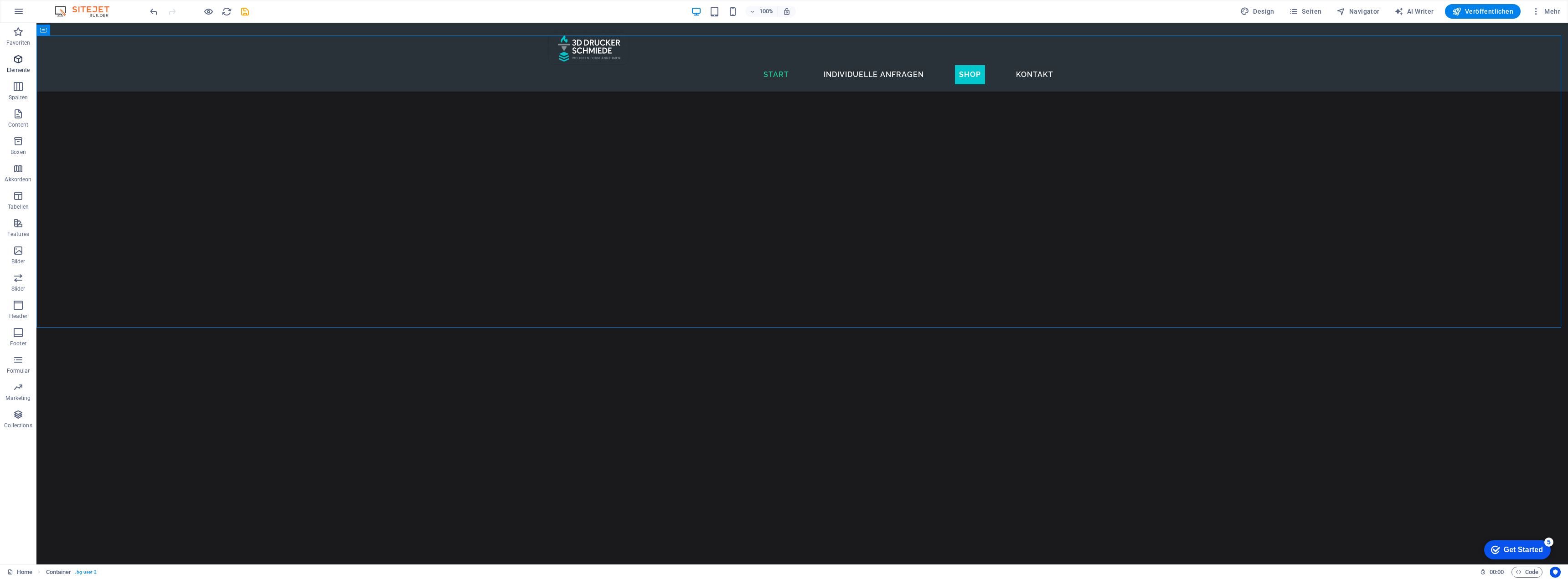
click at [14, 62] on icon "button" at bounding box center [18, 59] width 11 height 11
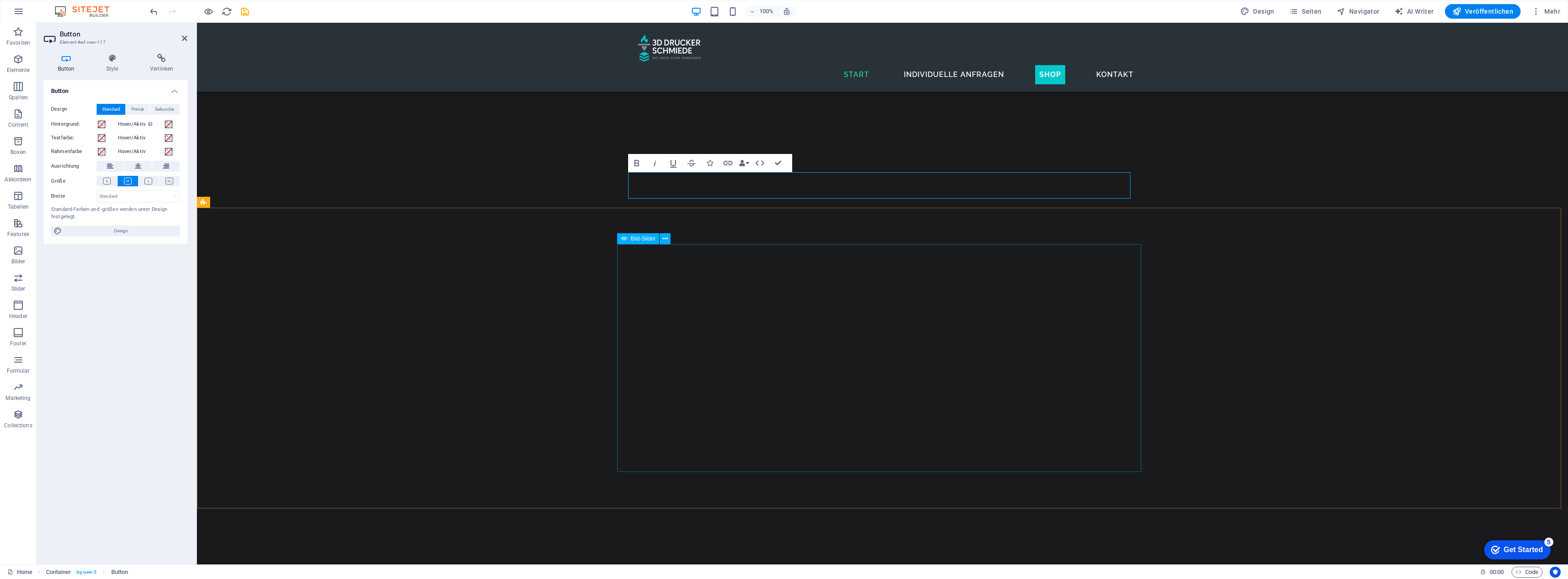
scroll to position [1691, 0]
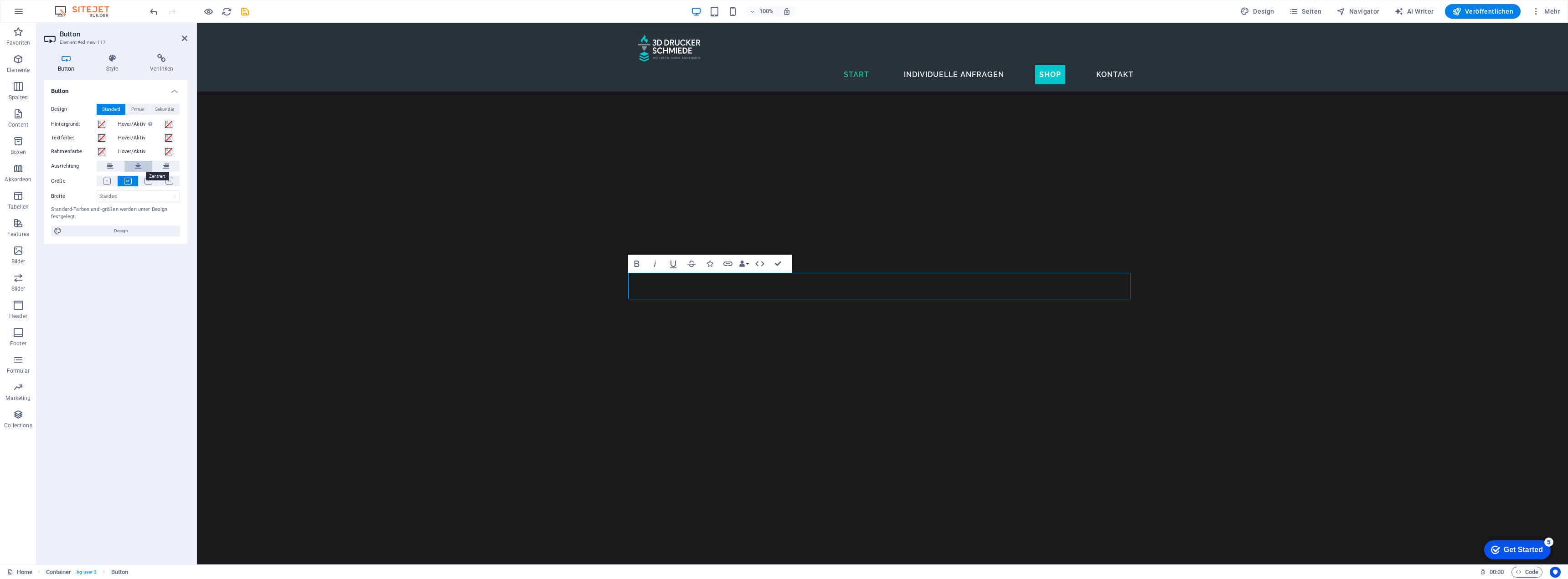
click at [137, 166] on icon at bounding box center [138, 166] width 7 height 11
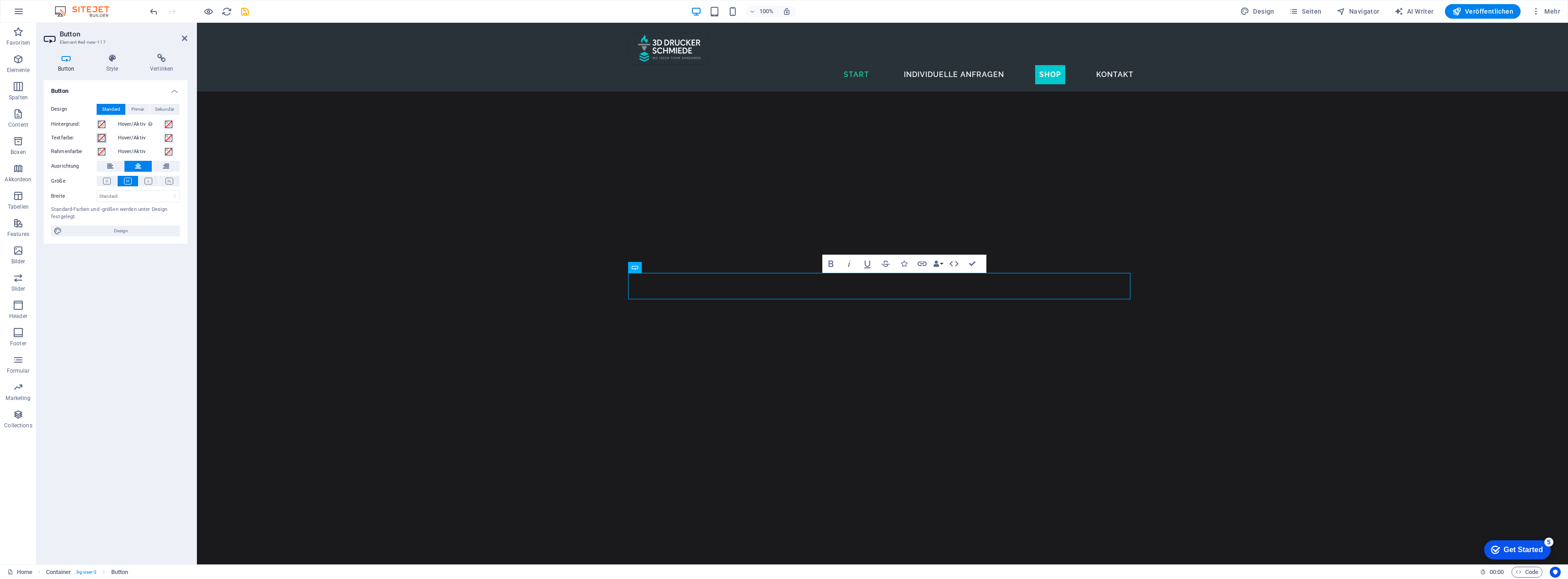
click at [102, 138] on span at bounding box center [102, 138] width 7 height 7
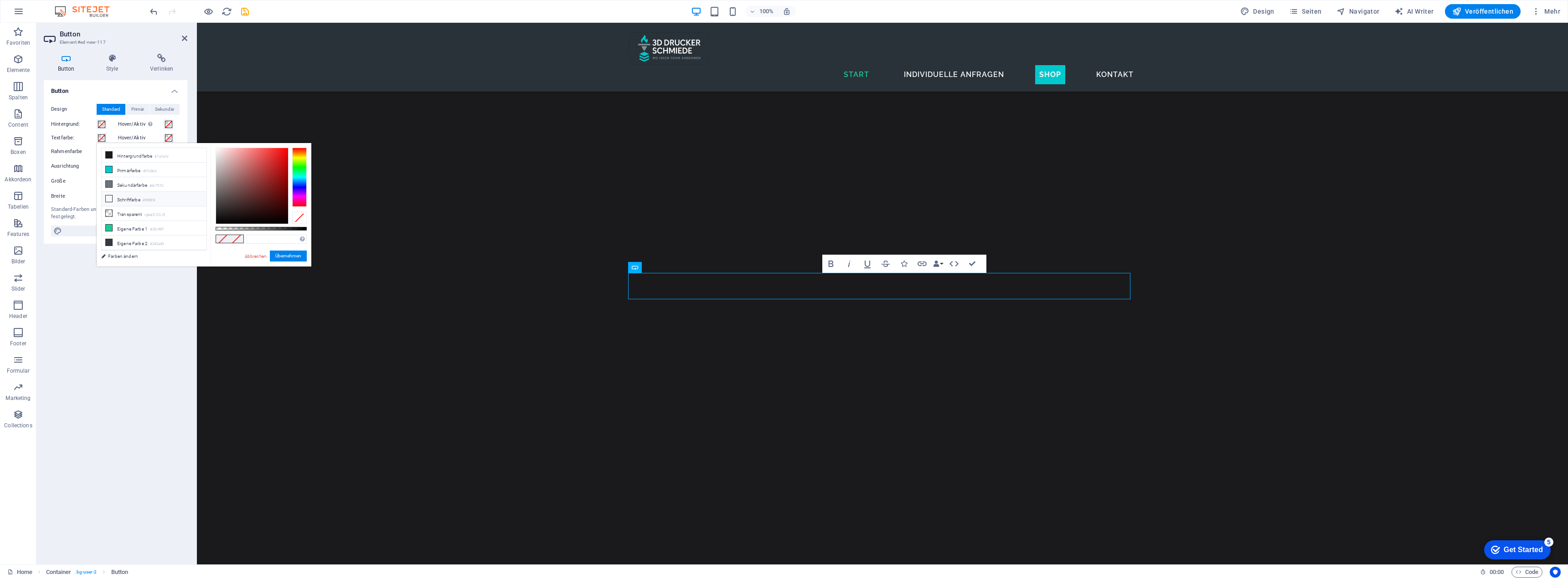
click at [108, 199] on icon at bounding box center [109, 199] width 7 height 7
type input "#f8f8f8"
click at [288, 256] on button "Übernehmen" at bounding box center [288, 256] width 37 height 11
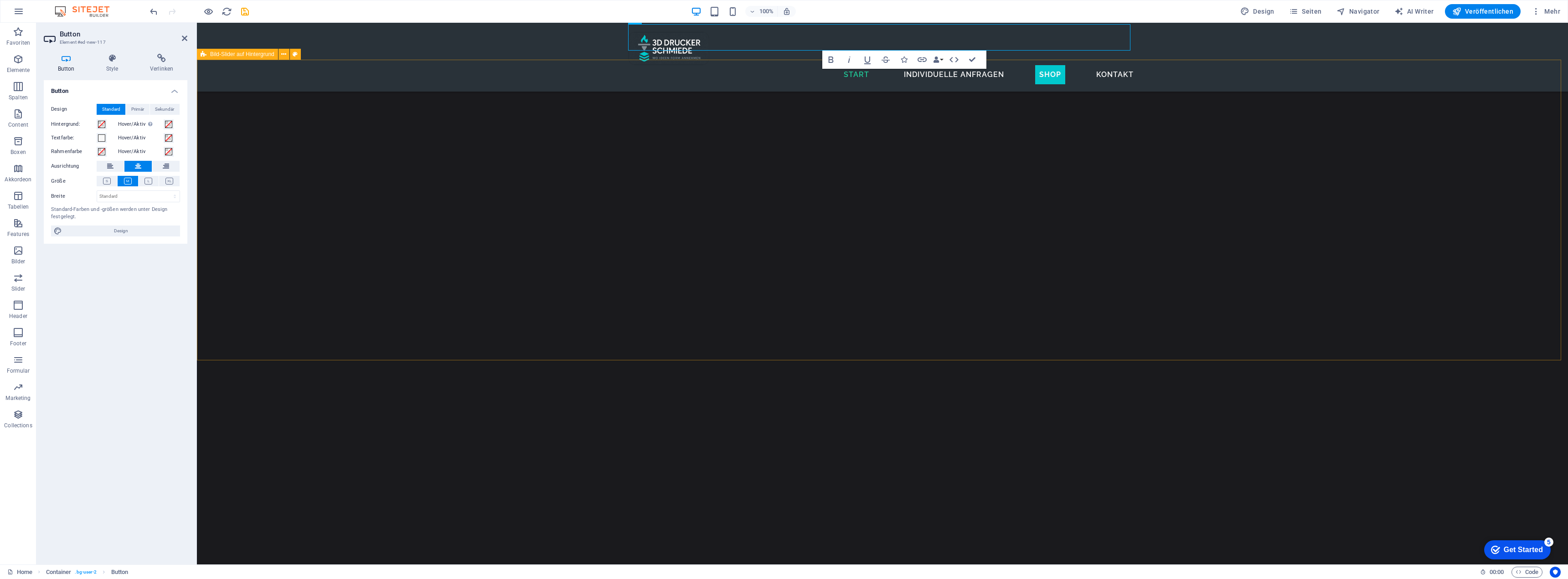
scroll to position [1783, 0]
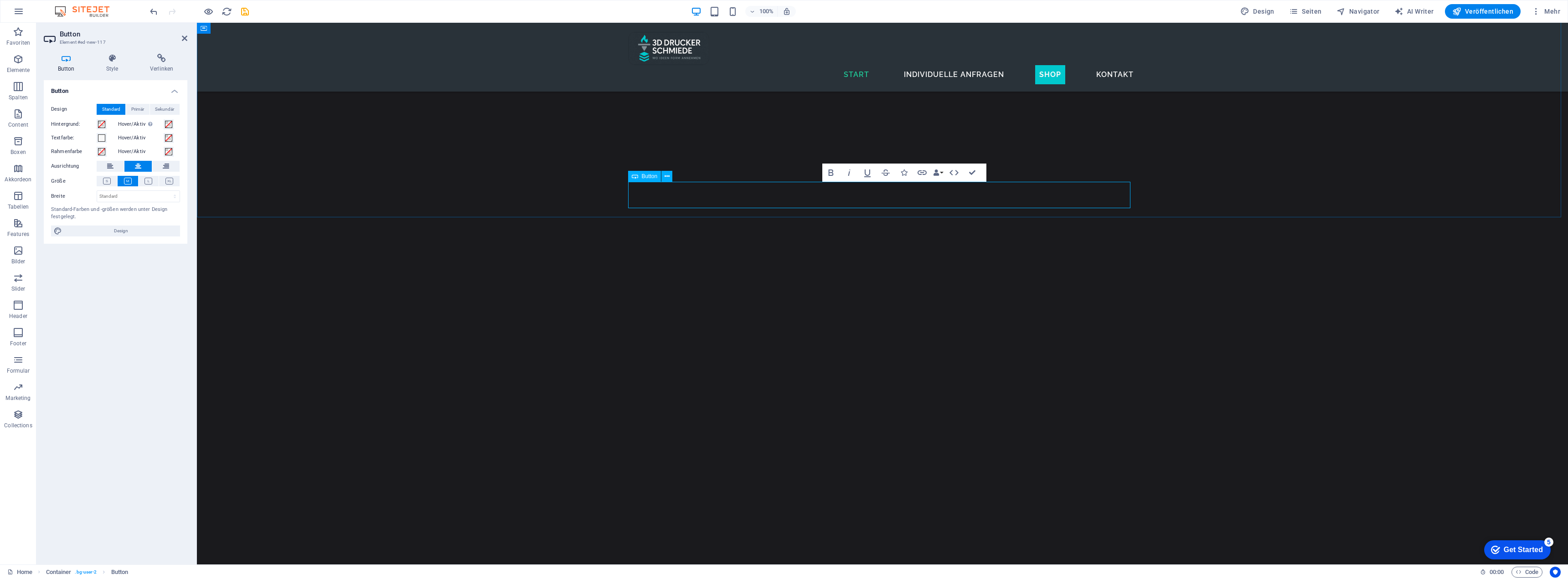
click at [100, 122] on span at bounding box center [102, 124] width 7 height 7
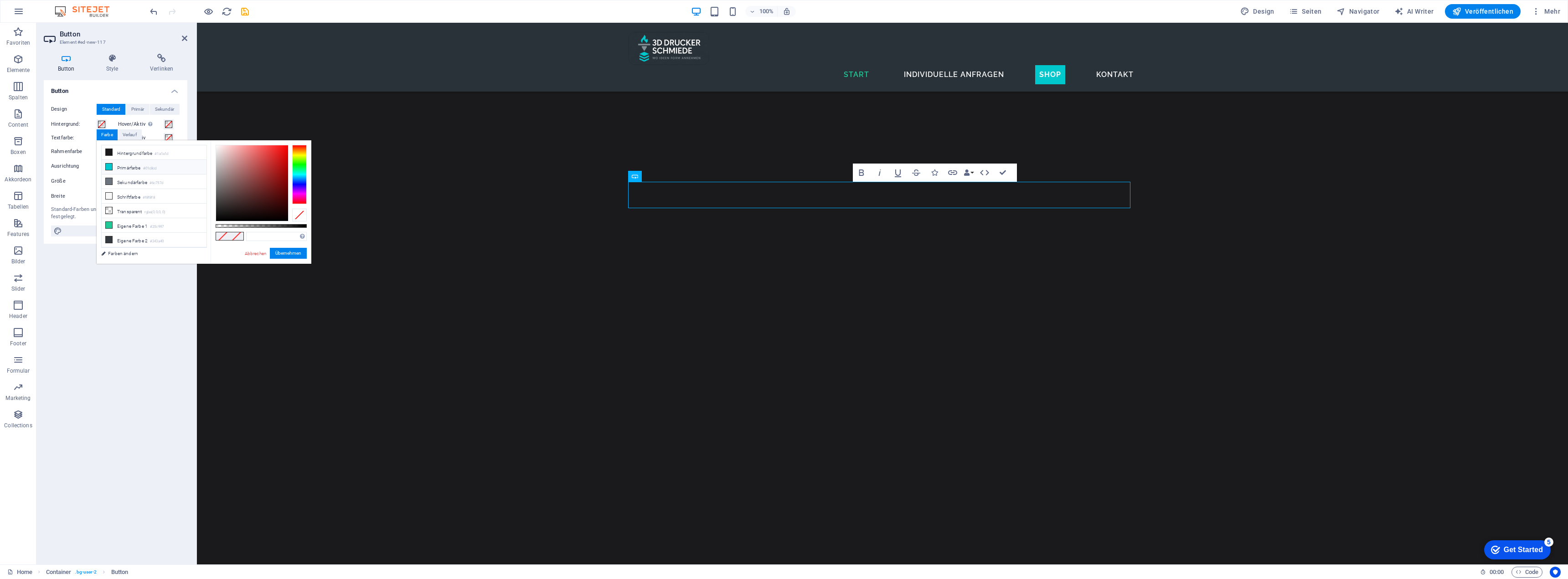
click at [108, 166] on icon at bounding box center [109, 166] width 7 height 7
type input "#01c8cd"
click at [165, 123] on span at bounding box center [168, 124] width 7 height 7
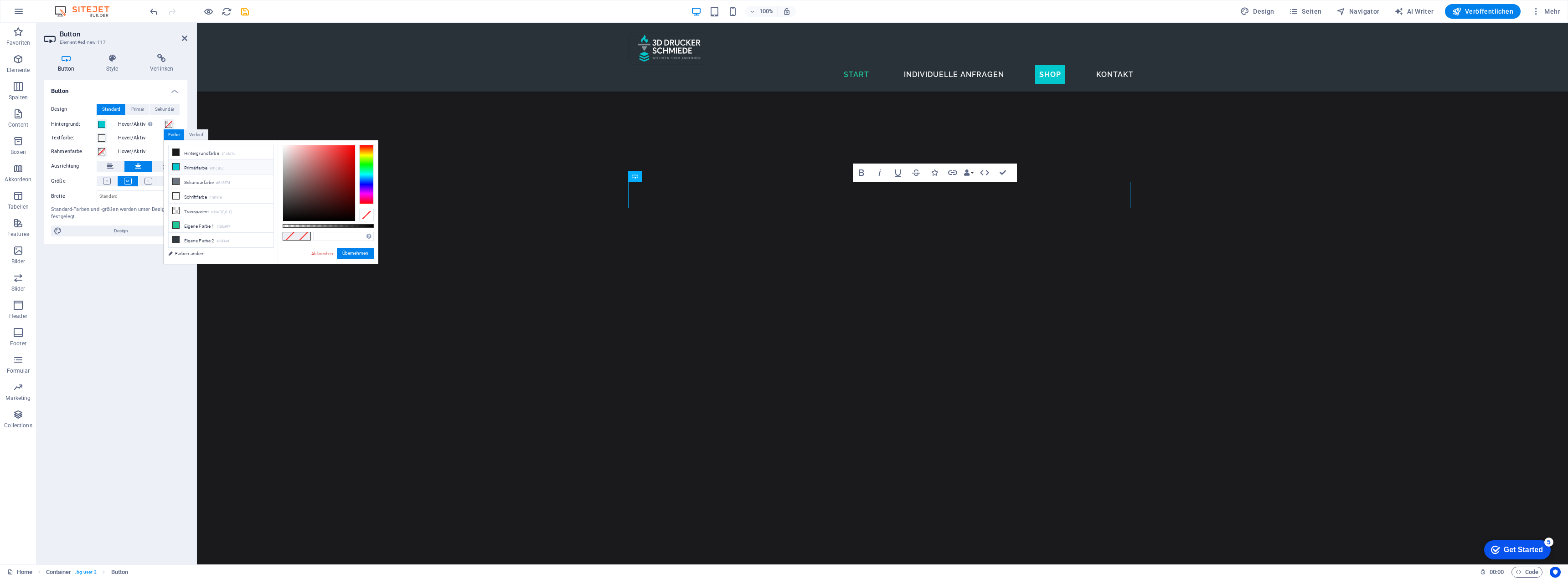
click at [177, 167] on icon at bounding box center [176, 166] width 7 height 7
type input "#01c8cd"
click at [360, 249] on button "Übernehmen" at bounding box center [355, 253] width 37 height 11
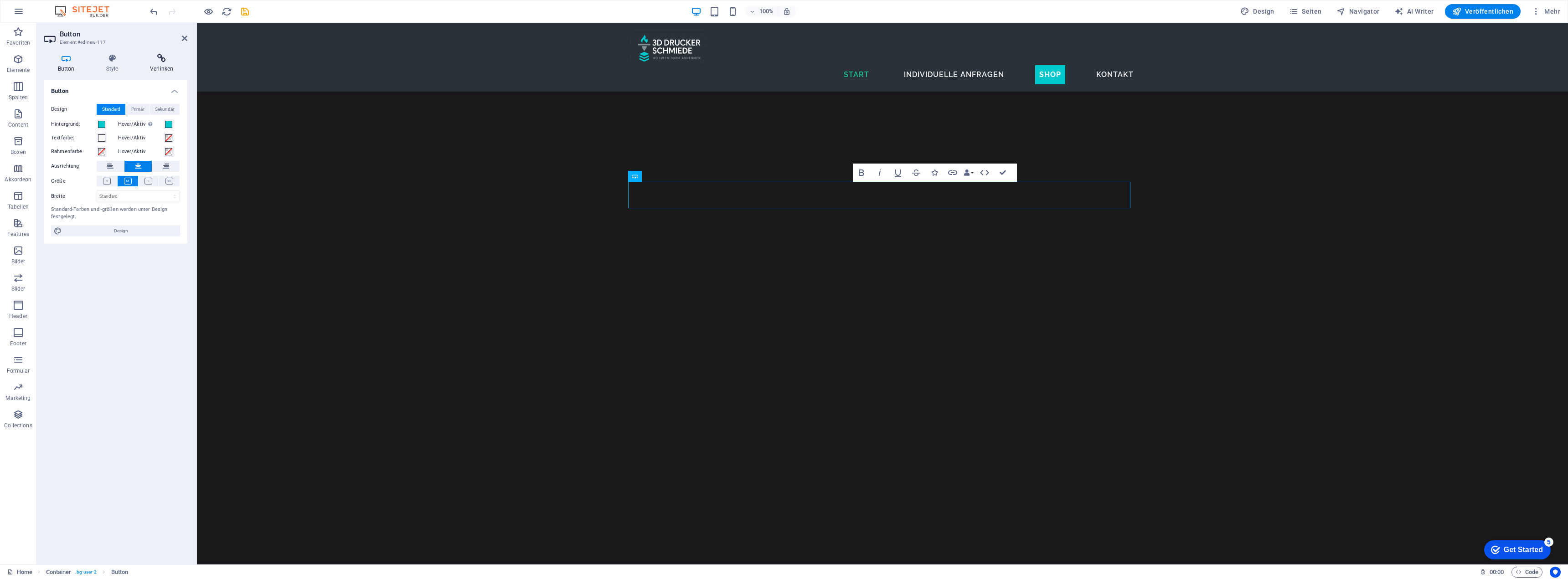
click at [161, 56] on icon at bounding box center [162, 58] width 52 height 9
click at [102, 109] on span "Seite" at bounding box center [99, 109] width 15 height 11
click at [123, 135] on select "Home F.A.Q Individuelle 3D Drucke privacy Litho-Generathor 3D Shop Kontakt Impr…" at bounding box center [138, 135] width 83 height 11
select select "5"
click at [96, 130] on select "Home F.A.Q Individuelle 3D Drucke privacy Litho-Generathor 3D Shop Kontakt Impr…" at bounding box center [138, 135] width 83 height 11
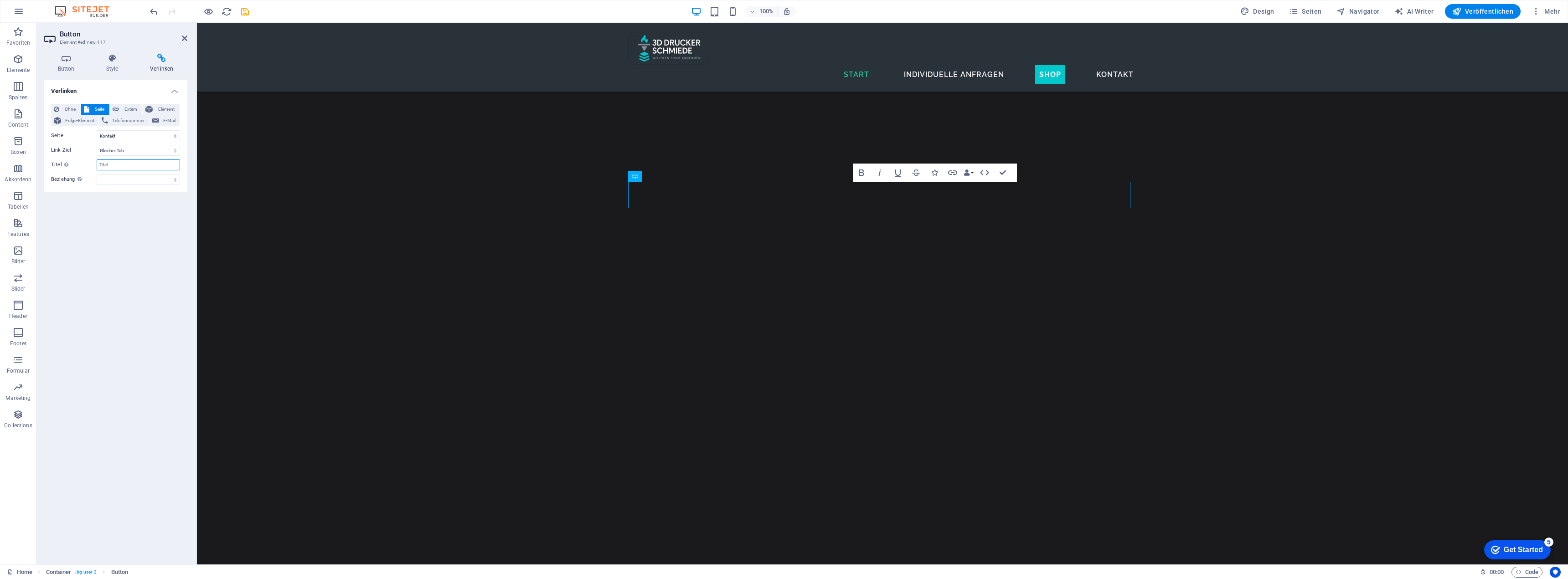
click at [107, 163] on input "Titel Zusätzliche Linkbeschreibung, sollte nicht mit dem Linktext identisch sei…" at bounding box center [138, 165] width 83 height 11
type input "3D Drucker Schmiede Kontakt"
click at [117, 180] on select "alternate author bookmark external help license next nofollow noreferrer noopen…" at bounding box center [138, 180] width 83 height 11
select select "prev"
click at [96, 174] on select "alternate author bookmark external help license next nofollow noreferrer noopen…" at bounding box center [138, 180] width 83 height 11
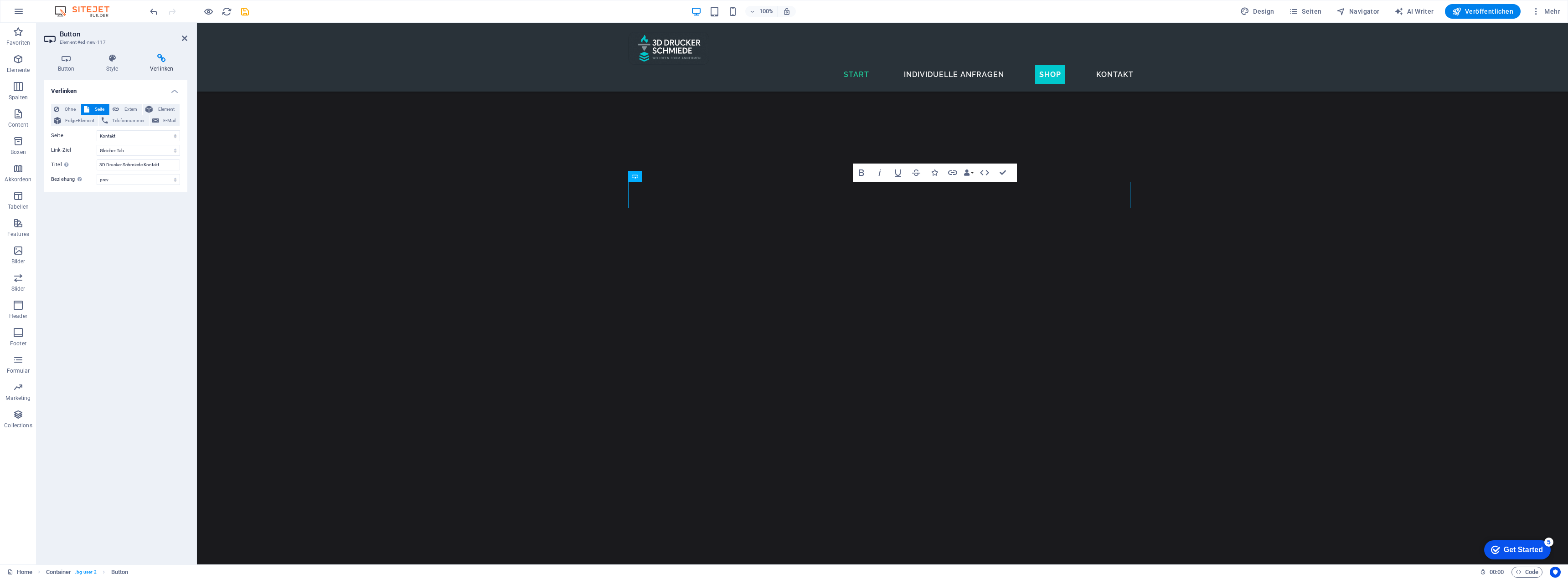
click at [156, 241] on div "Verlinken Ohne Seite Extern Element Folge-Element Telefonnummer E-Mail Seite Ho…" at bounding box center [115, 319] width 143 height 477
click at [247, 11] on icon "save" at bounding box center [245, 12] width 10 height 10
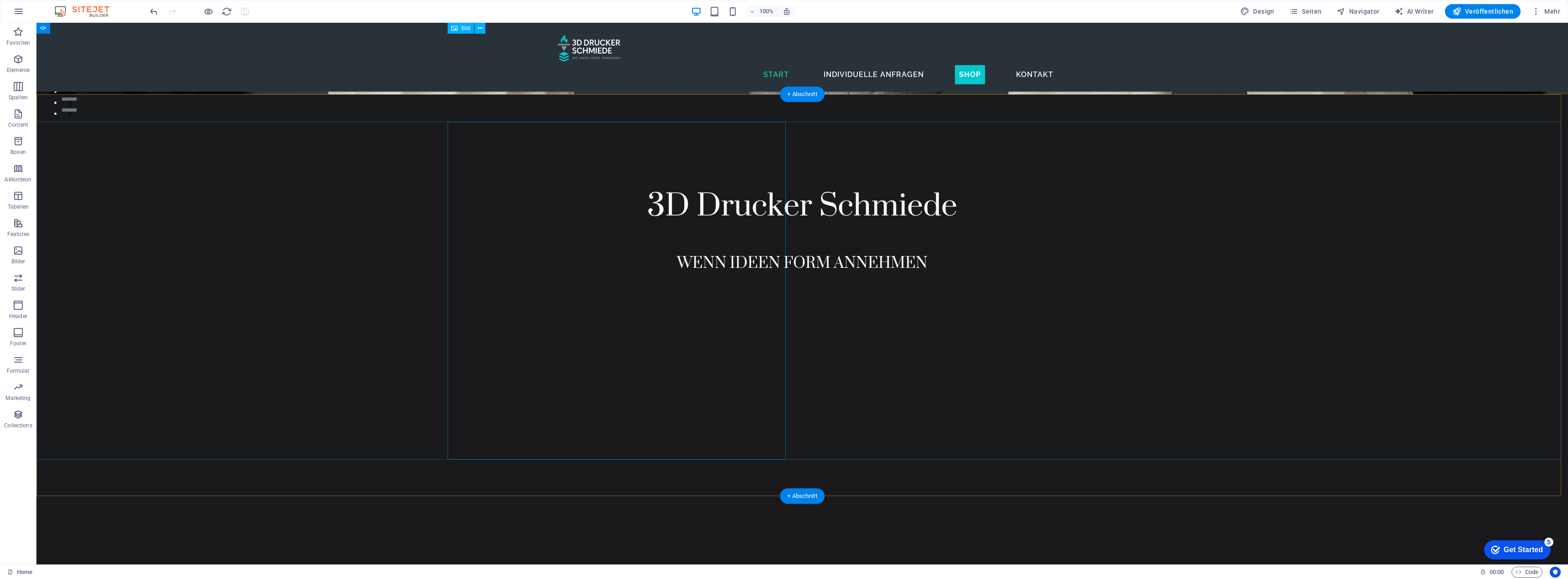
scroll to position [455, 0]
